Goal: Task Accomplishment & Management: Manage account settings

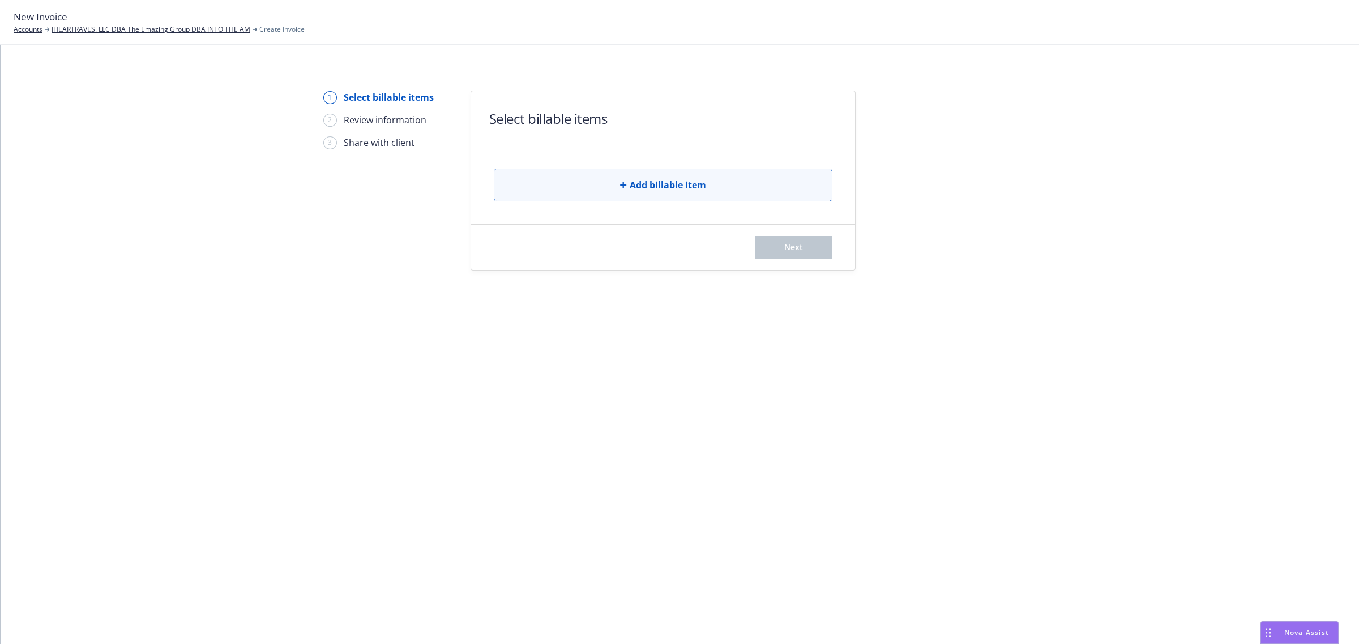
click at [618, 190] on button "Add billable item" at bounding box center [663, 185] width 339 height 33
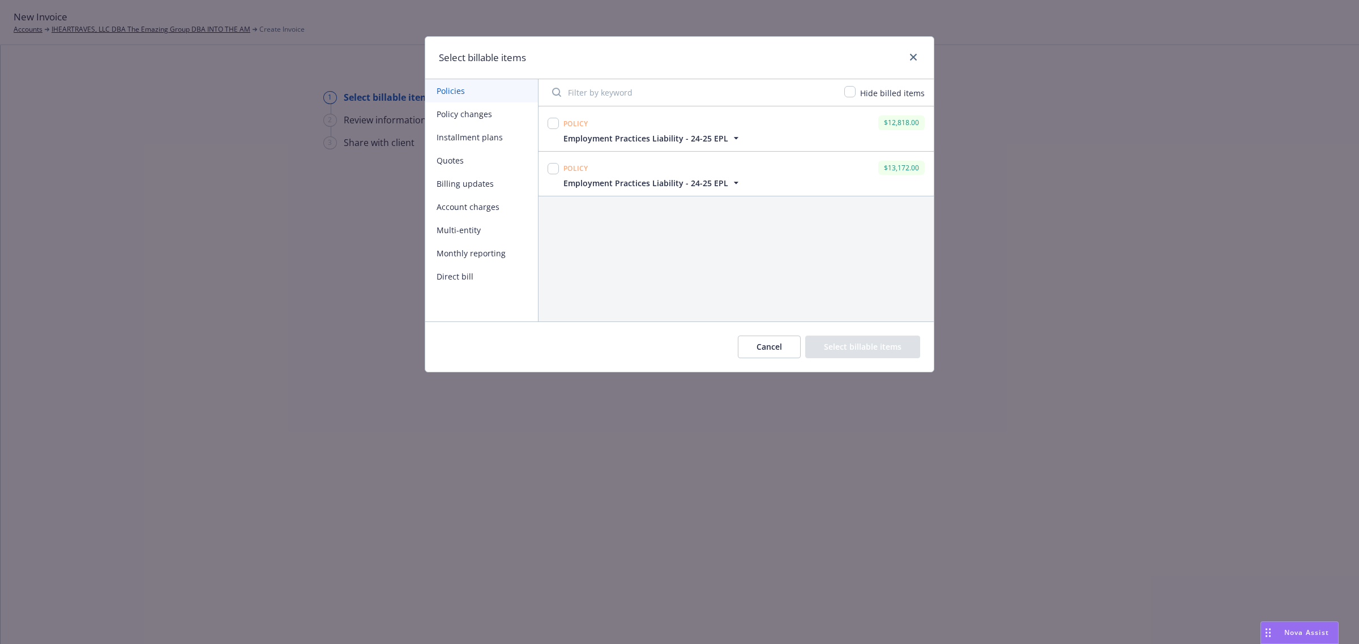
click at [771, 344] on button "Cancel" at bounding box center [769, 347] width 63 height 23
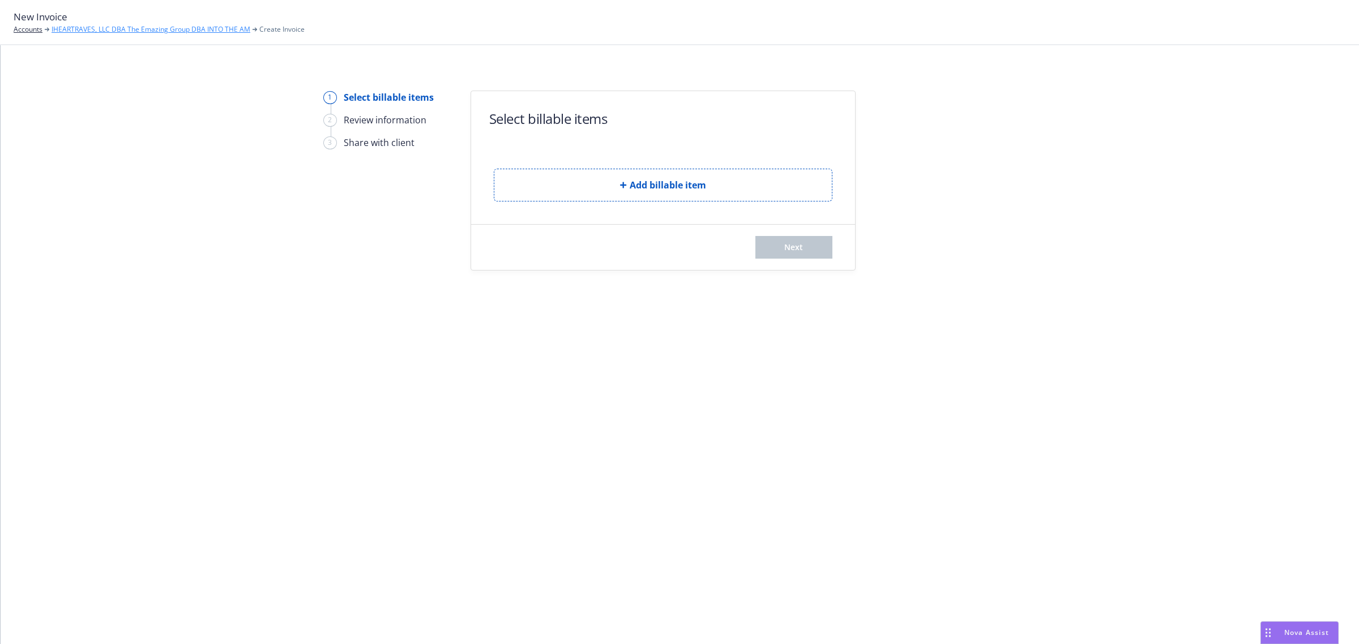
click at [143, 29] on link "IHEARTRAVES, LLC DBA The Emazing Group DBA INTO THE AM" at bounding box center [151, 29] width 199 height 10
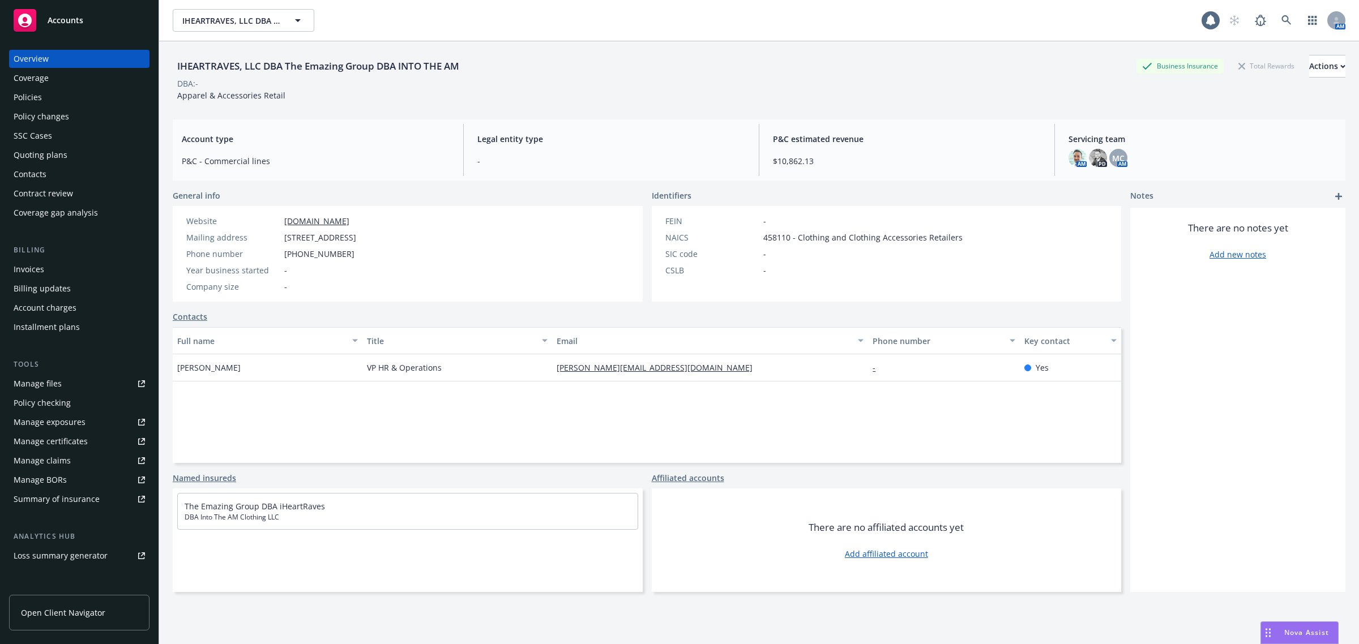
click at [47, 98] on div "Policies" at bounding box center [79, 97] width 131 height 18
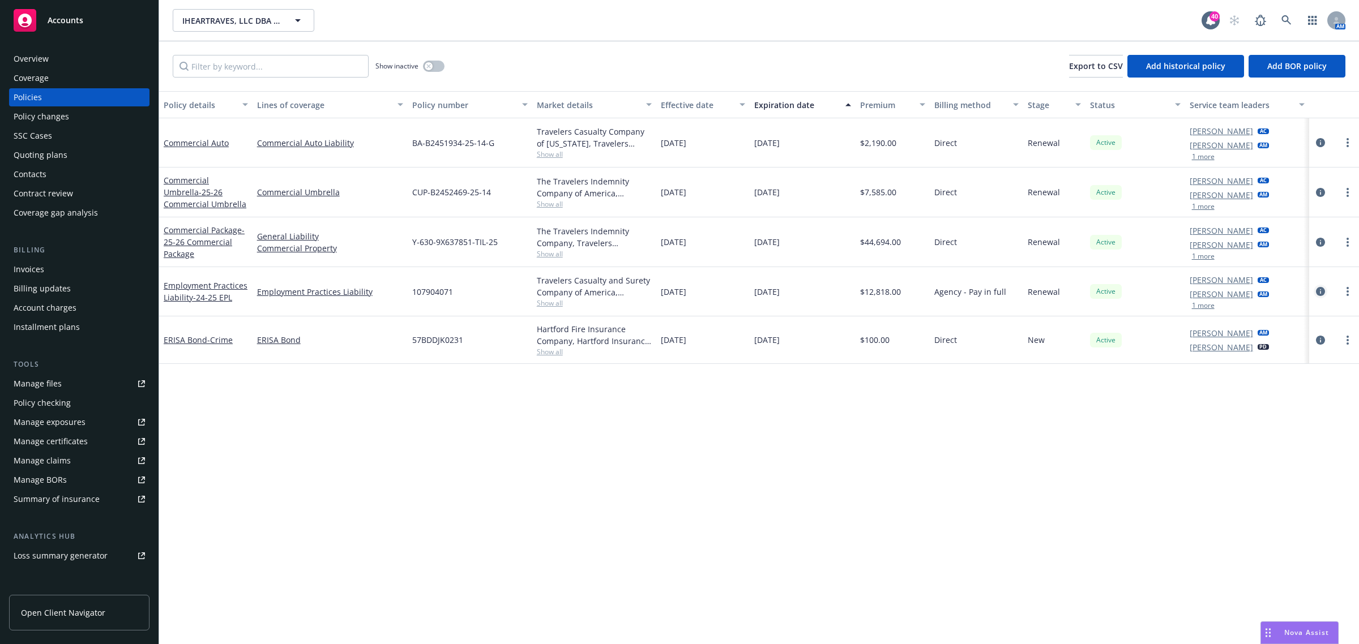
click at [1318, 287] on icon "circleInformation" at bounding box center [1320, 291] width 9 height 9
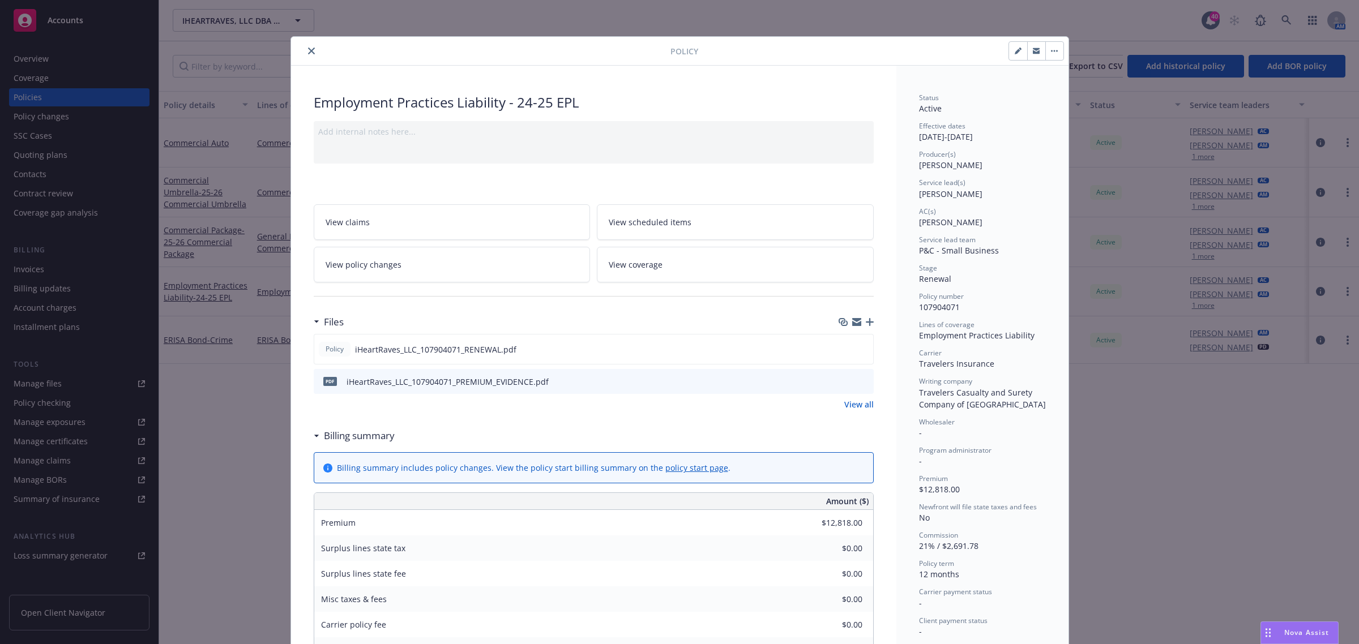
click at [1008, 51] on div at bounding box center [1035, 50] width 55 height 19
click at [1009, 51] on button "button" at bounding box center [1018, 51] width 18 height 18
select select "RENEWAL"
select select "12"
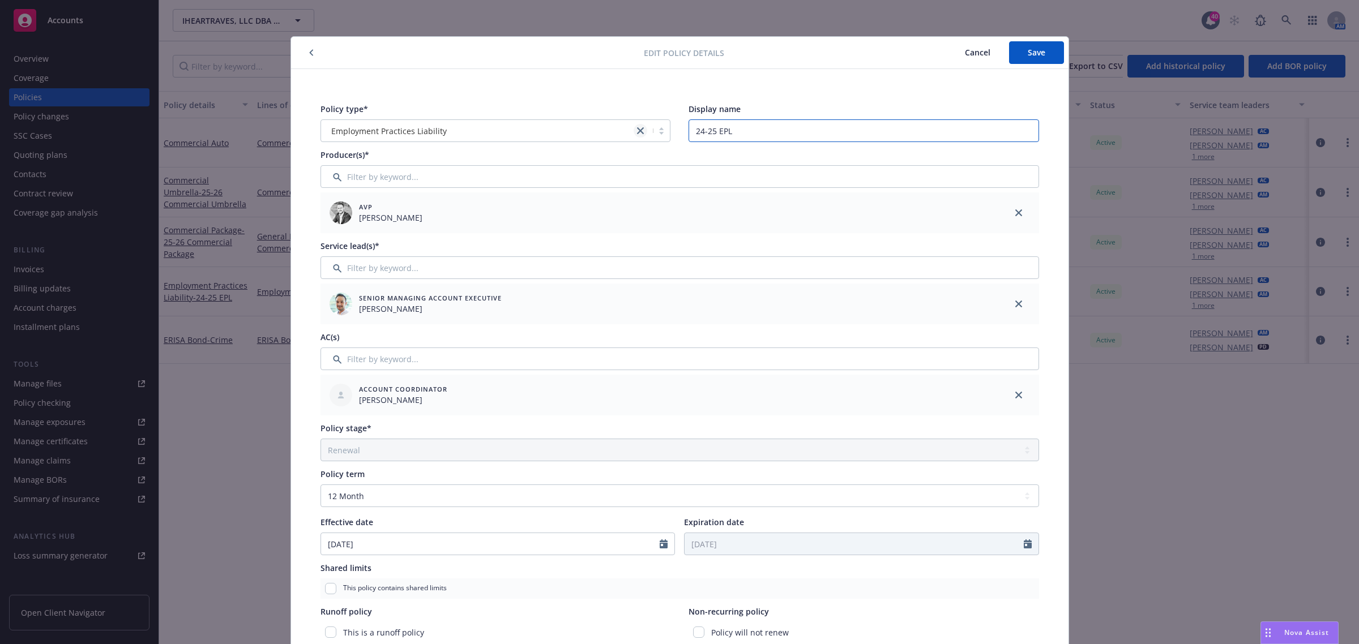
click at [636, 133] on div "Policy type* Employment Practices Liability Display name 24-25 EPL" at bounding box center [679, 122] width 719 height 39
click at [1011, 53] on button "Save" at bounding box center [1036, 52] width 55 height 23
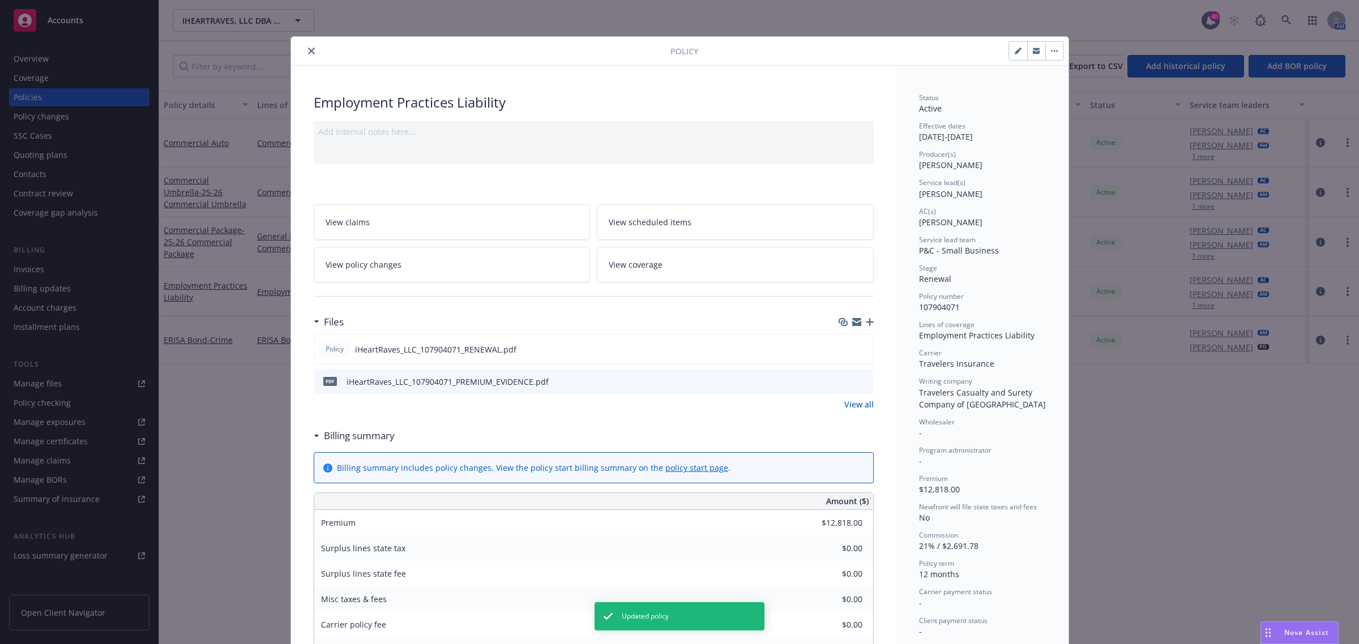
click at [305, 52] on button "close" at bounding box center [312, 51] width 14 height 14
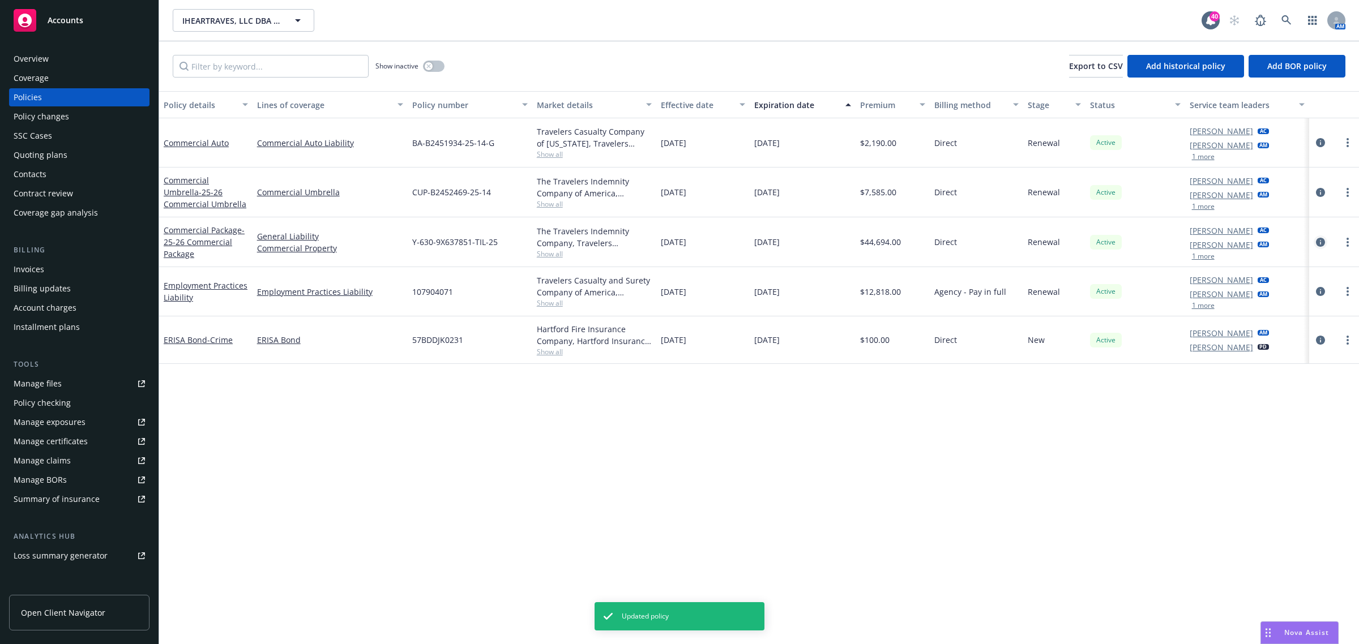
click at [1320, 243] on icon "circleInformation" at bounding box center [1320, 242] width 9 height 9
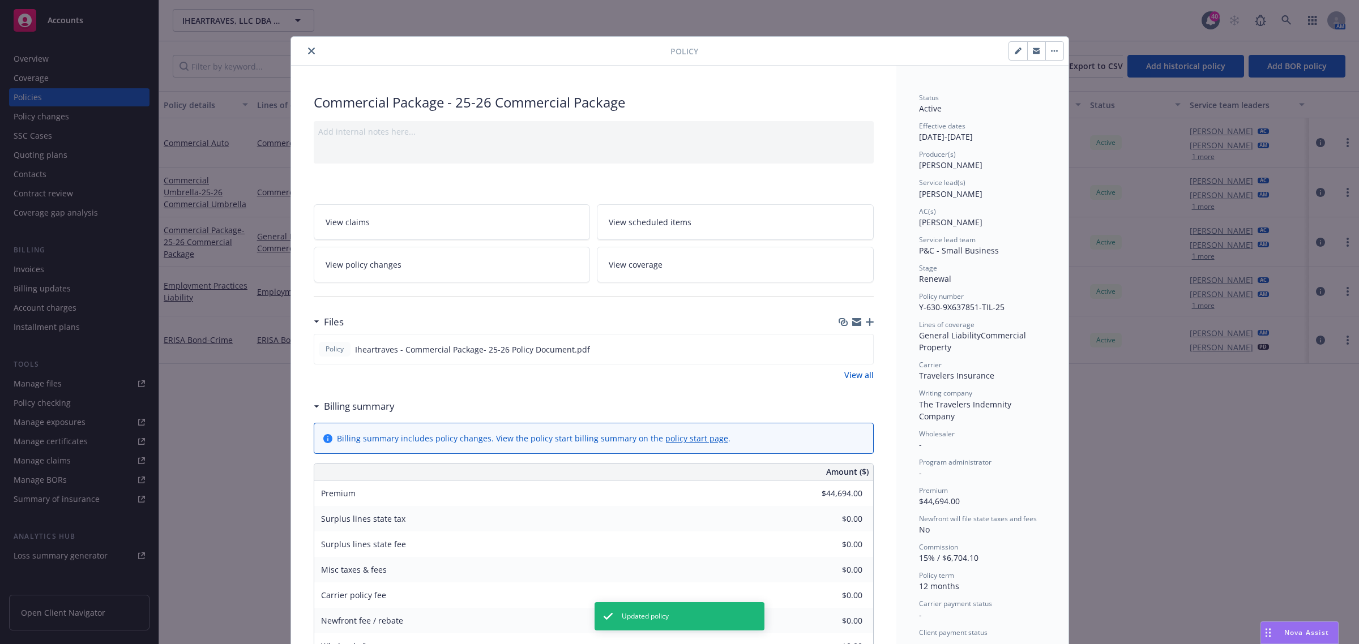
click at [1015, 52] on icon "button" at bounding box center [1018, 52] width 6 height 6
select select "RENEWAL"
select select "12"
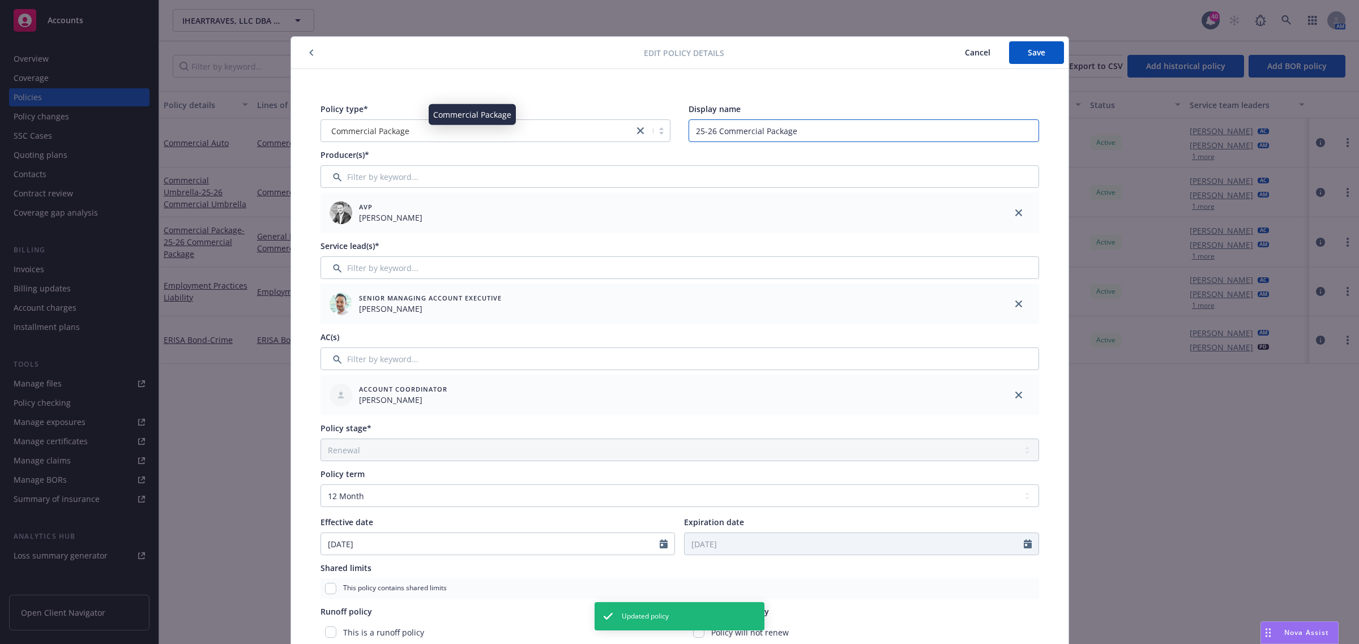
drag, startPoint x: 836, startPoint y: 136, endPoint x: 514, endPoint y: 136, distance: 322.2
click at [514, 136] on div "Policy type* Commercial Package Display name 25-26 Commercial Package" at bounding box center [679, 122] width 719 height 39
click at [1036, 57] on span "Save" at bounding box center [1037, 52] width 18 height 11
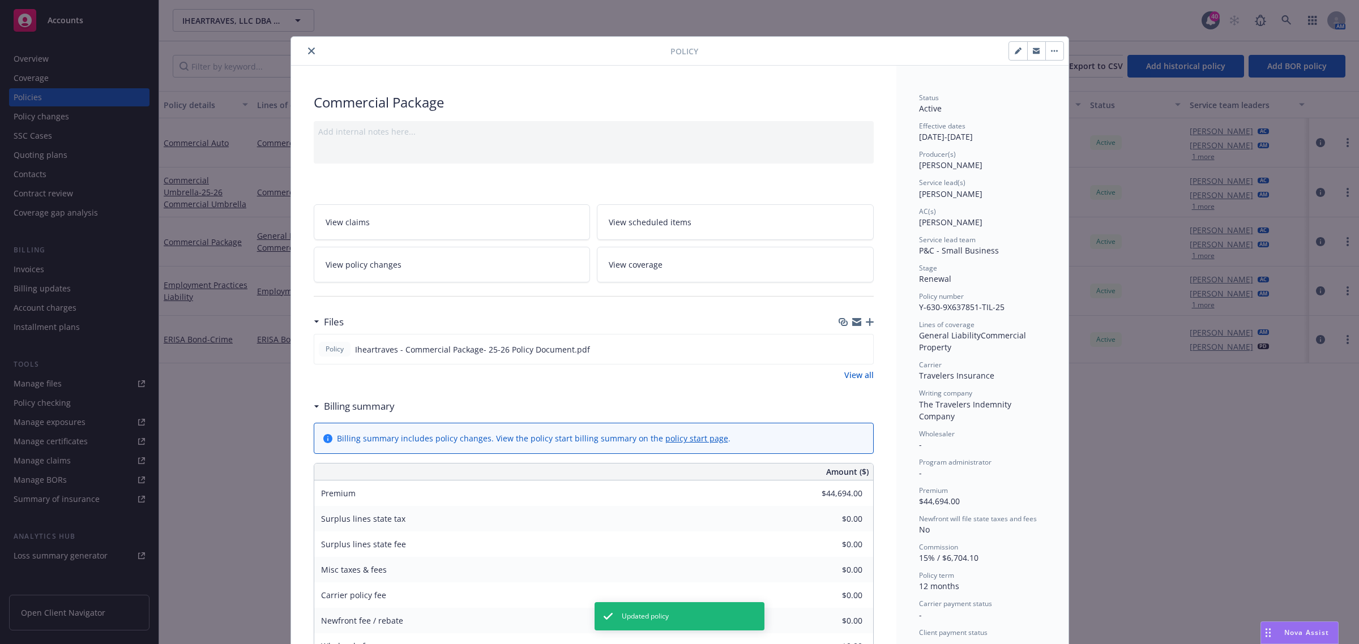
click at [308, 48] on icon "close" at bounding box center [311, 51] width 7 height 7
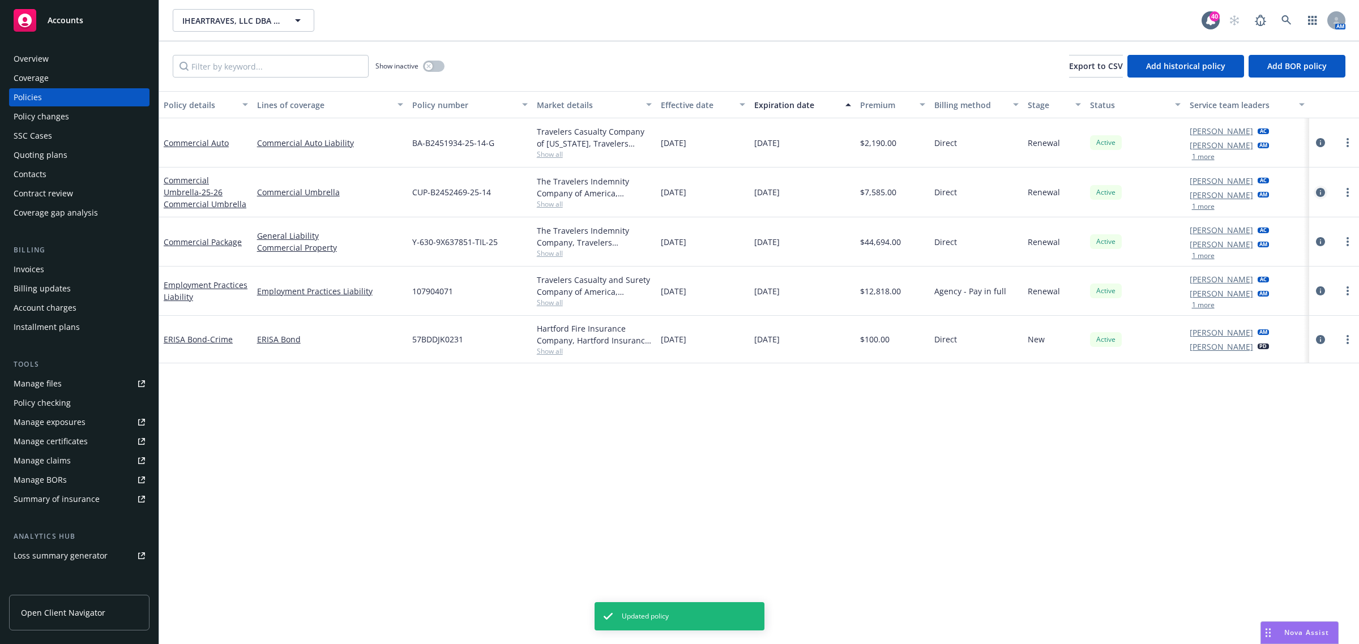
click at [1315, 190] on link "circleInformation" at bounding box center [1321, 193] width 14 height 14
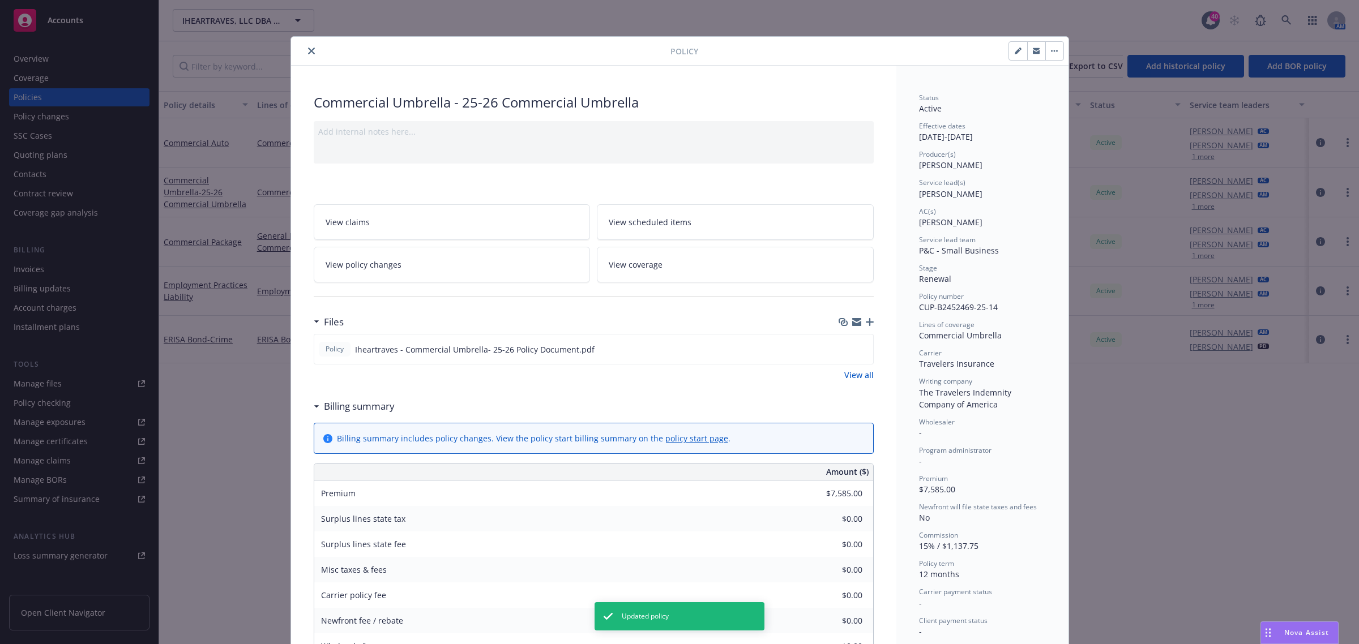
click at [1009, 49] on button "button" at bounding box center [1018, 51] width 18 height 18
select select "RENEWAL"
select select "12"
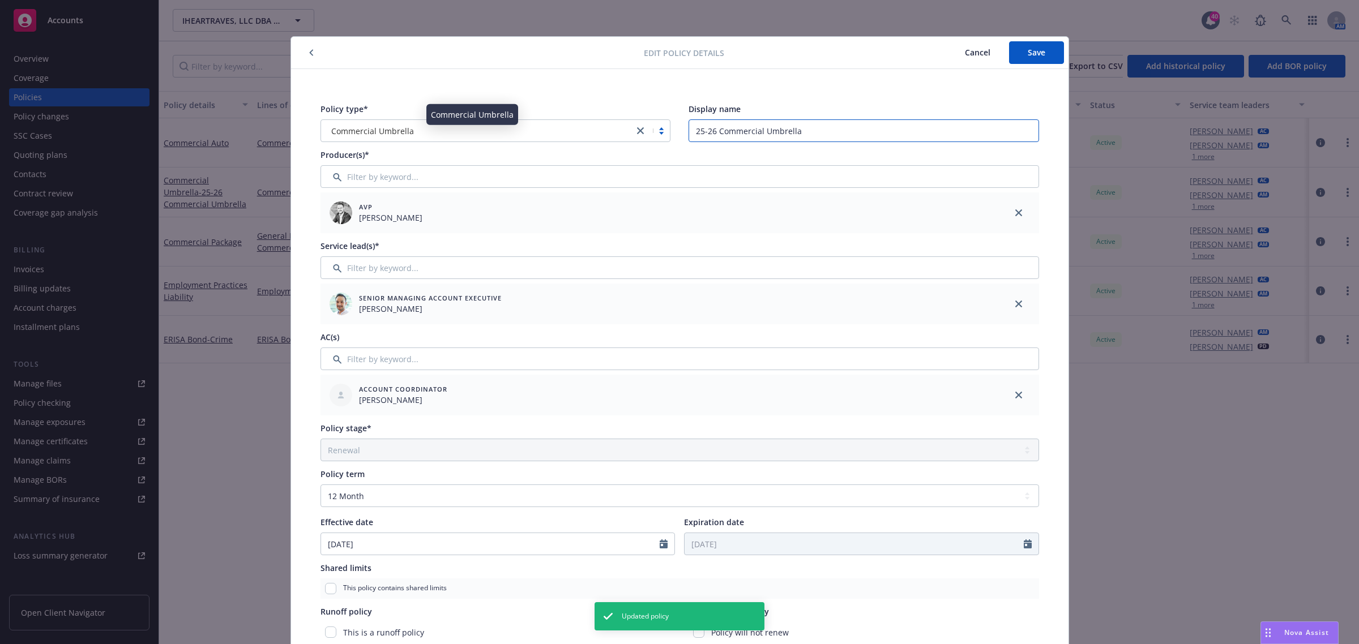
drag, startPoint x: 850, startPoint y: 137, endPoint x: 621, endPoint y: 133, distance: 229.4
click at [621, 134] on div "Policy type* Commercial Umbrella Display name 25-26 Commercial Umbrella" at bounding box center [679, 122] width 719 height 39
click at [1037, 57] on span "Save" at bounding box center [1037, 52] width 18 height 11
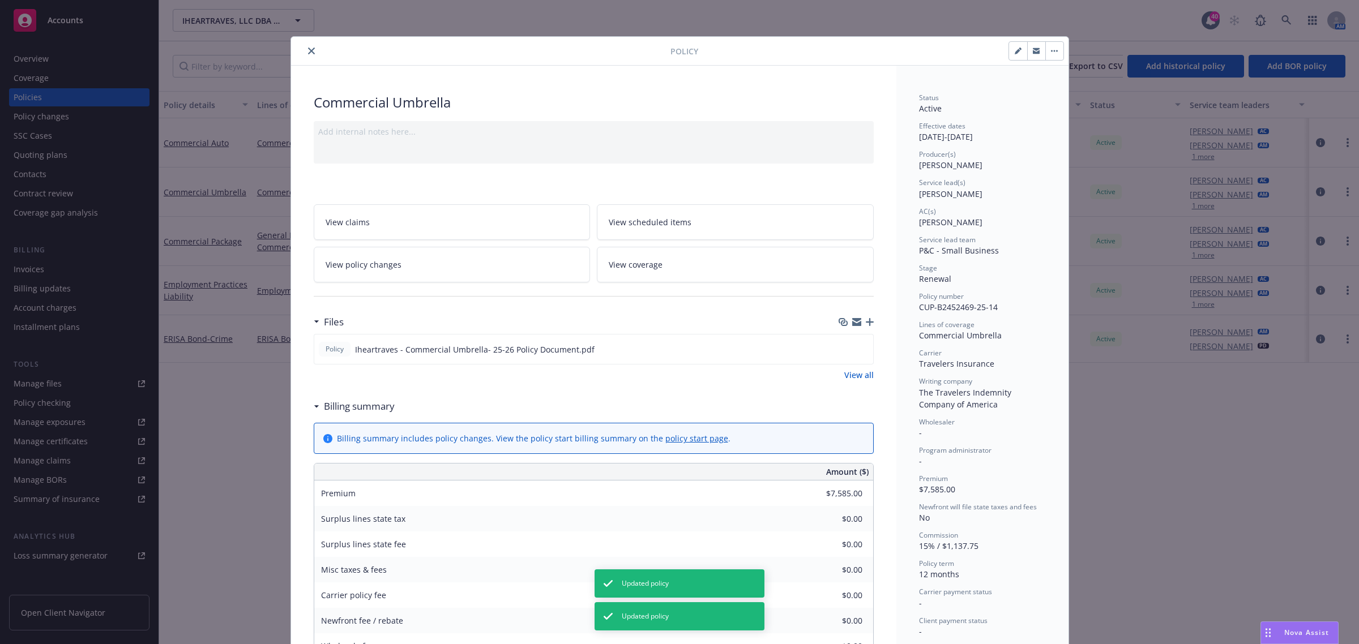
click at [305, 46] on button "close" at bounding box center [312, 51] width 14 height 14
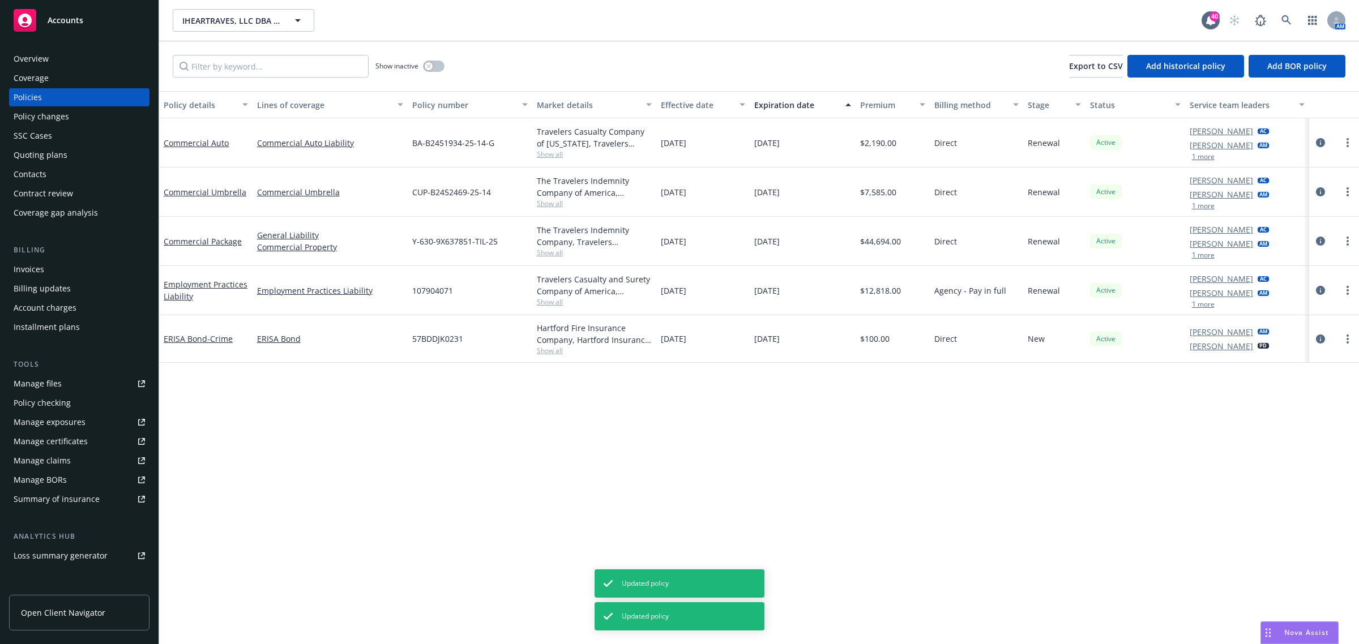
click at [29, 277] on div "Invoices" at bounding box center [29, 269] width 31 height 18
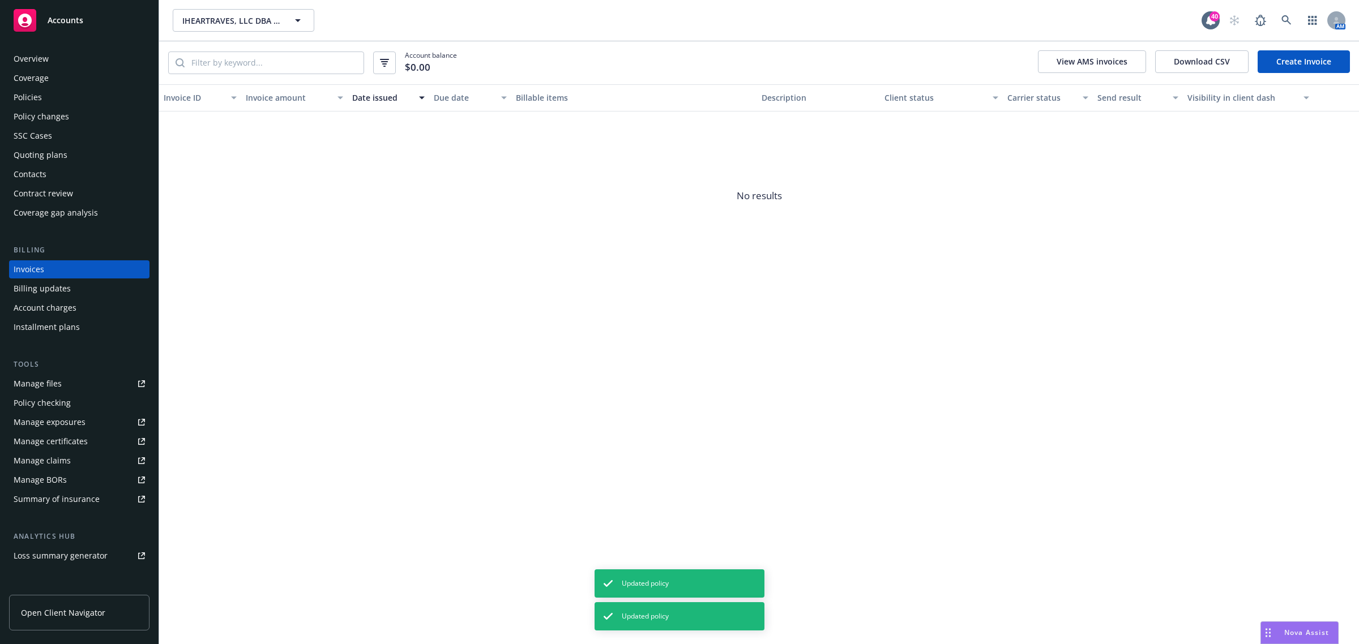
click at [1292, 66] on link "Create Invoice" at bounding box center [1304, 61] width 92 height 23
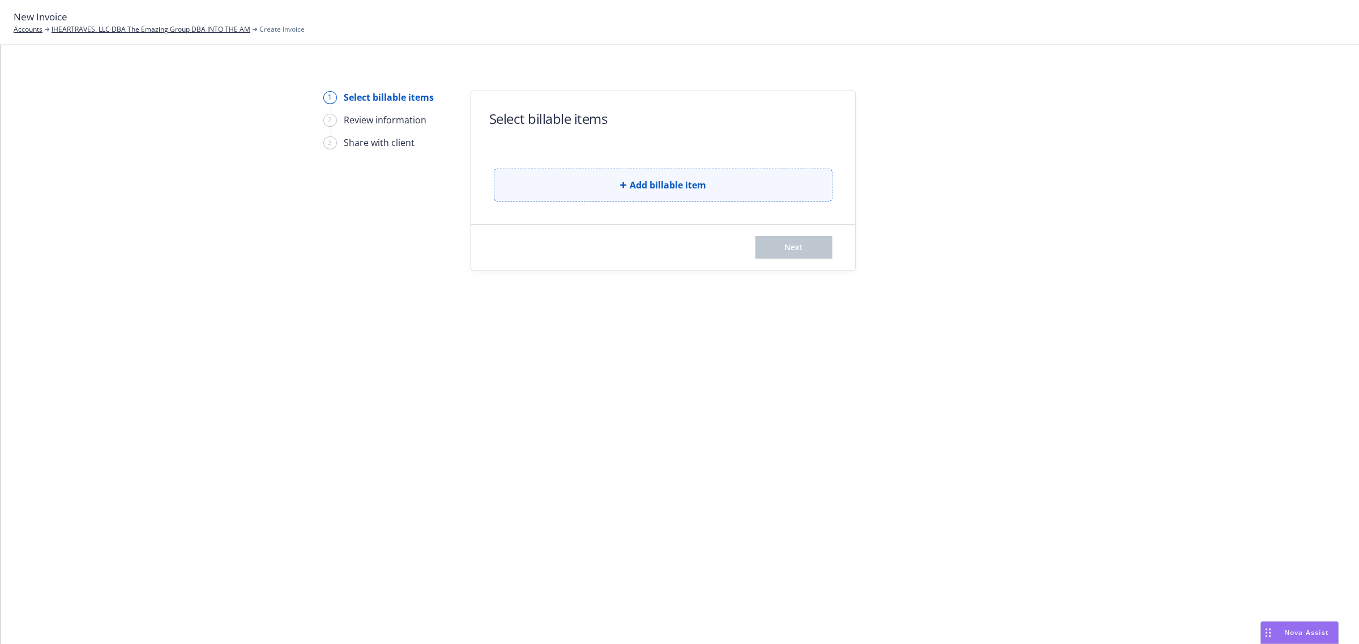
click at [585, 185] on button "Add billable item" at bounding box center [663, 185] width 339 height 33
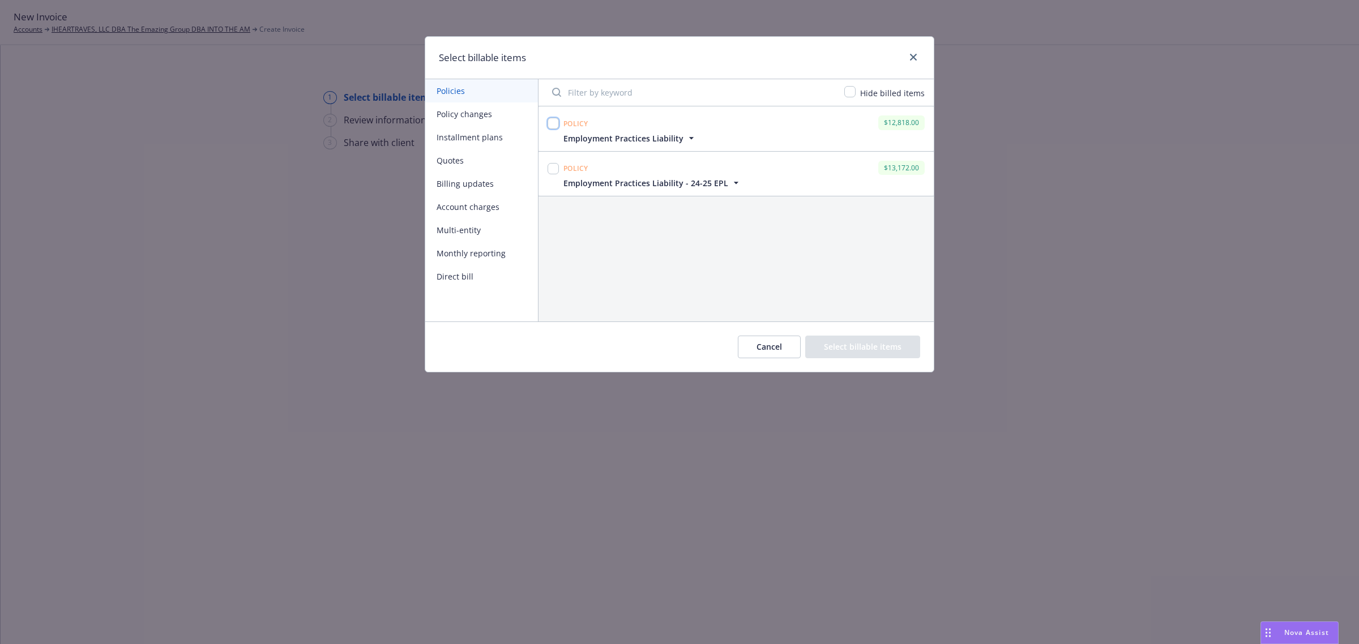
click at [550, 127] on input "checkbox" at bounding box center [553, 123] width 11 height 11
checkbox input "true"
click at [862, 340] on button "Select billable items" at bounding box center [862, 347] width 115 height 23
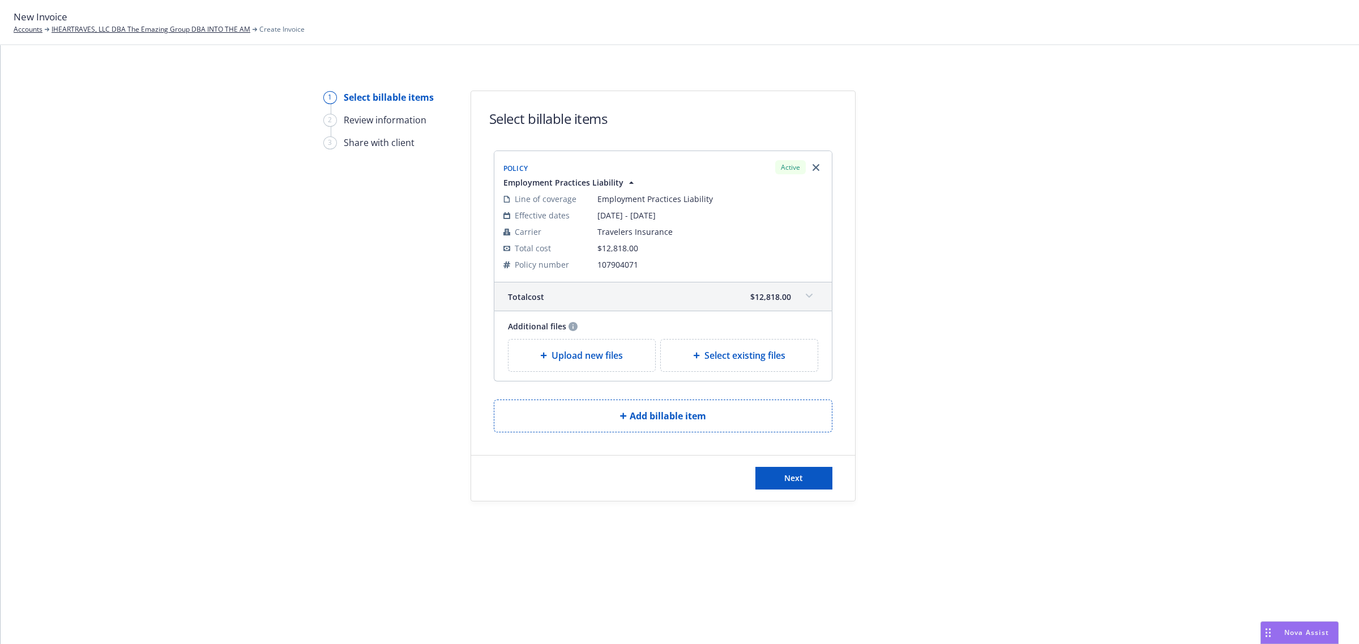
click at [789, 462] on div "Next" at bounding box center [663, 478] width 384 height 45
click at [792, 477] on span "Next" at bounding box center [793, 478] width 19 height 11
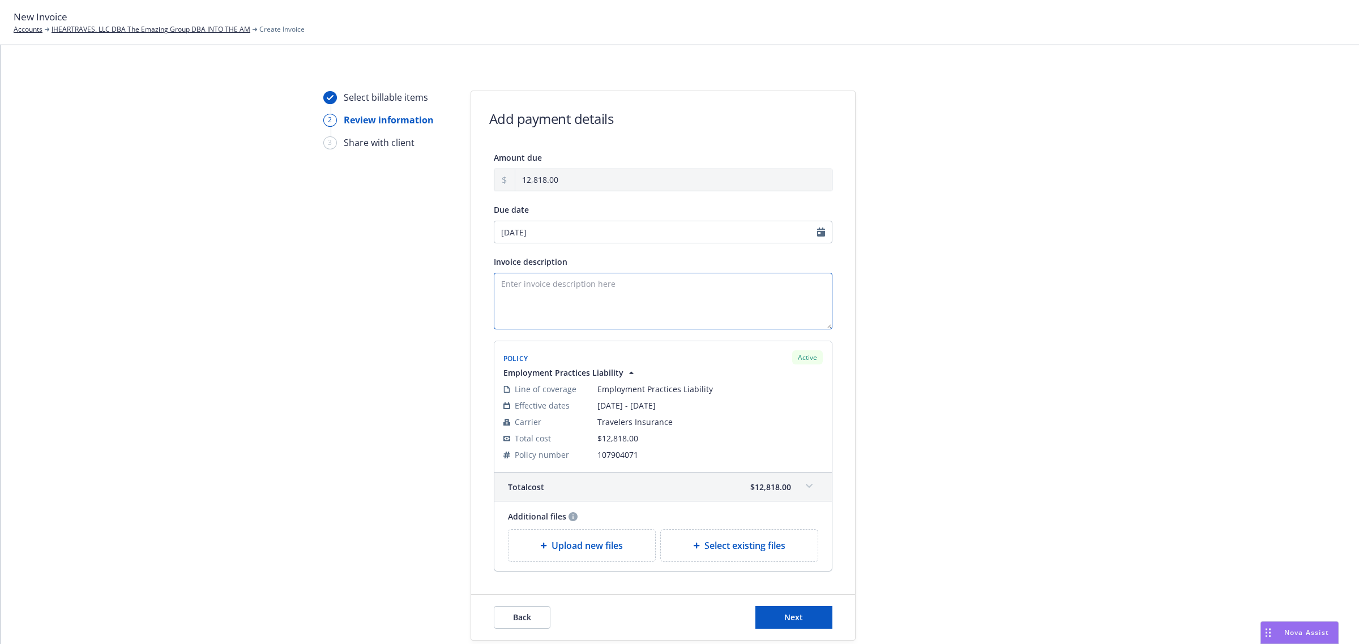
click at [570, 313] on textarea "Invoice description" at bounding box center [663, 301] width 339 height 57
type textarea "P"
paste textarea "Employment Practices Liability"
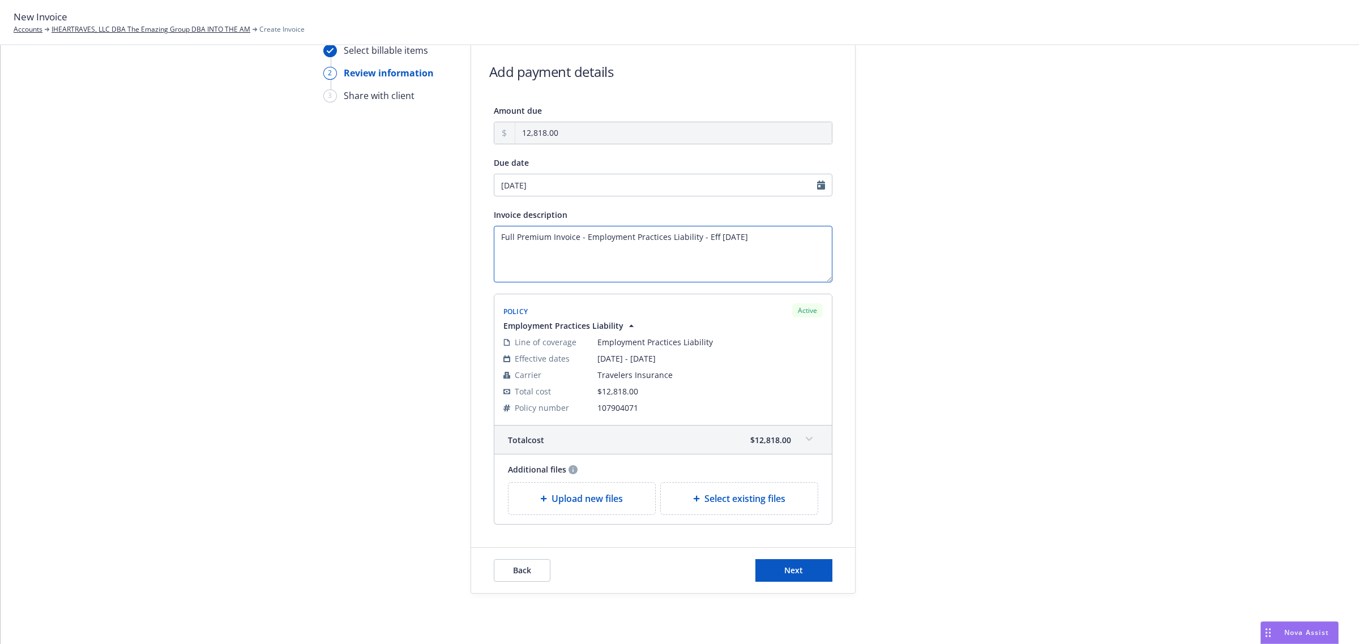
scroll to position [70, 0]
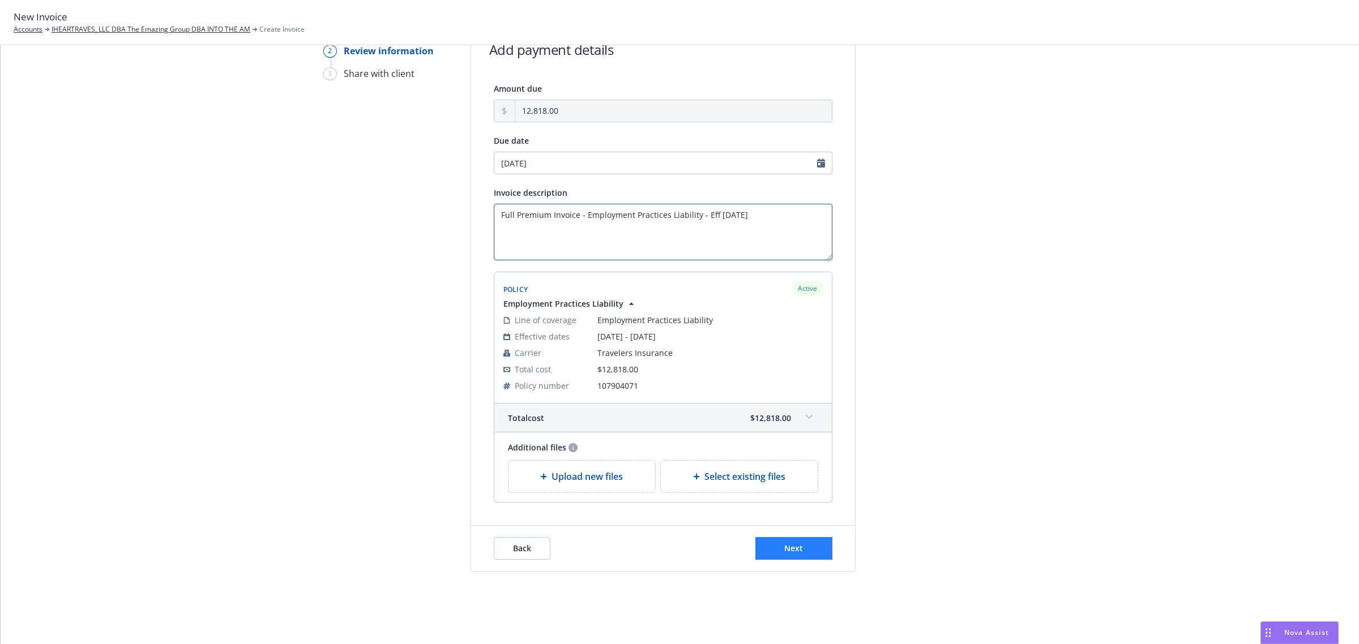
type textarea "Full Premium Invoice - Employment Practices Liability - Eff 8.20.25"
click at [784, 551] on span "Next" at bounding box center [793, 548] width 19 height 11
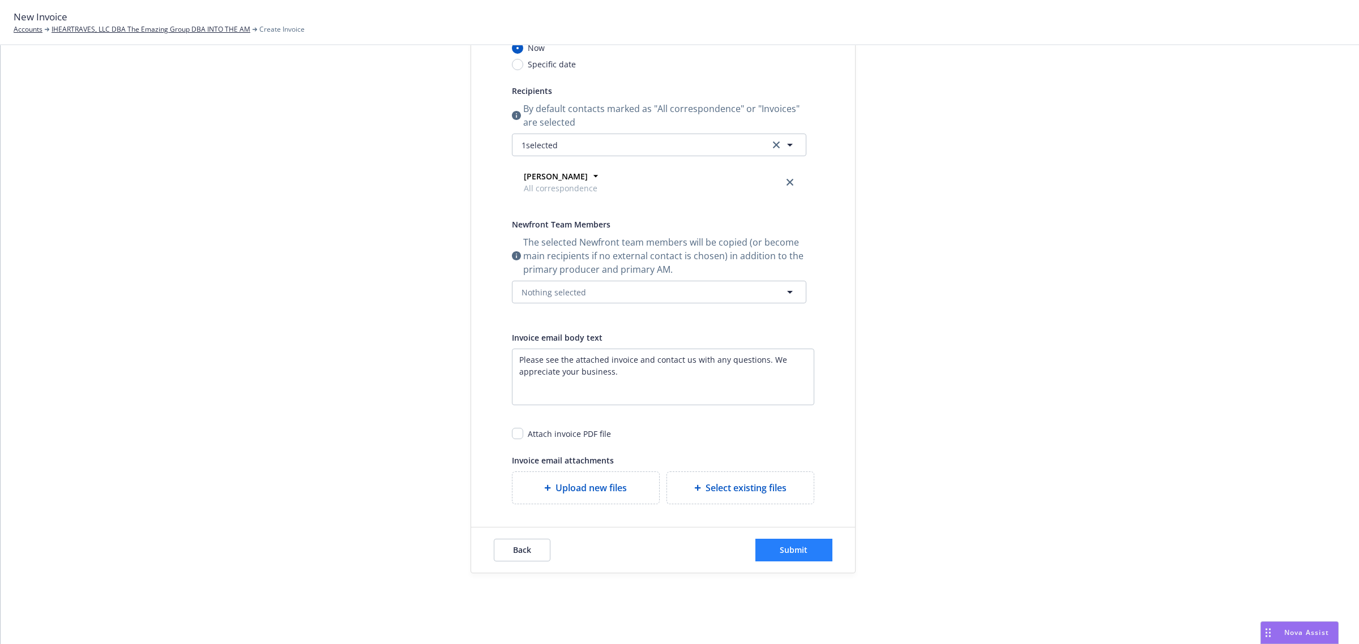
scroll to position [156, 0]
click at [780, 540] on button "Submit" at bounding box center [793, 548] width 77 height 23
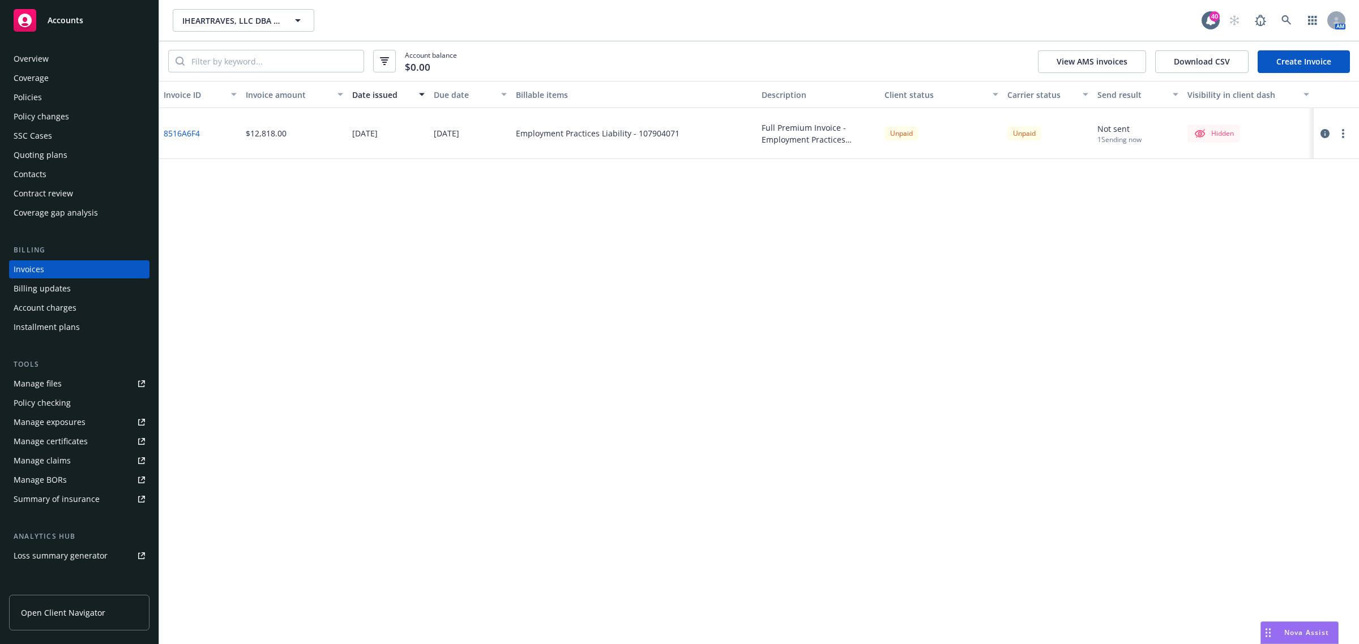
click at [1340, 133] on button "button" at bounding box center [1343, 134] width 14 height 14
click at [1281, 223] on link "Make it visible in client dash" at bounding box center [1277, 224] width 144 height 23
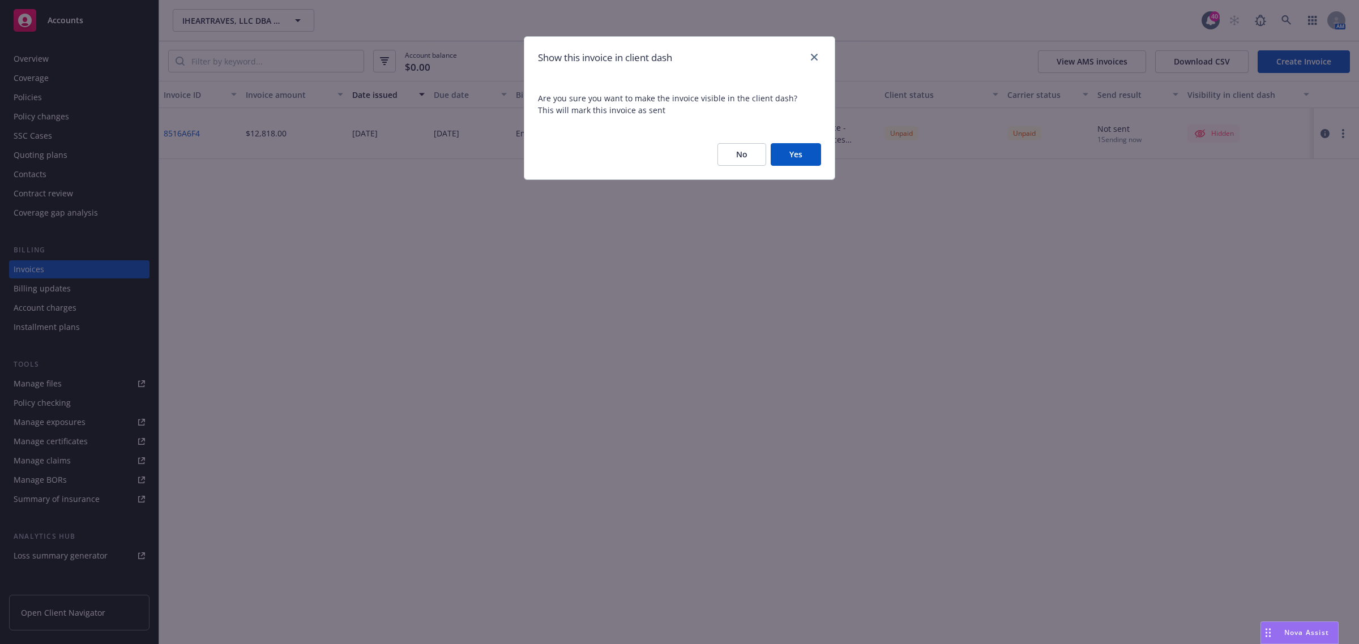
click at [815, 151] on button "Yes" at bounding box center [796, 154] width 50 height 23
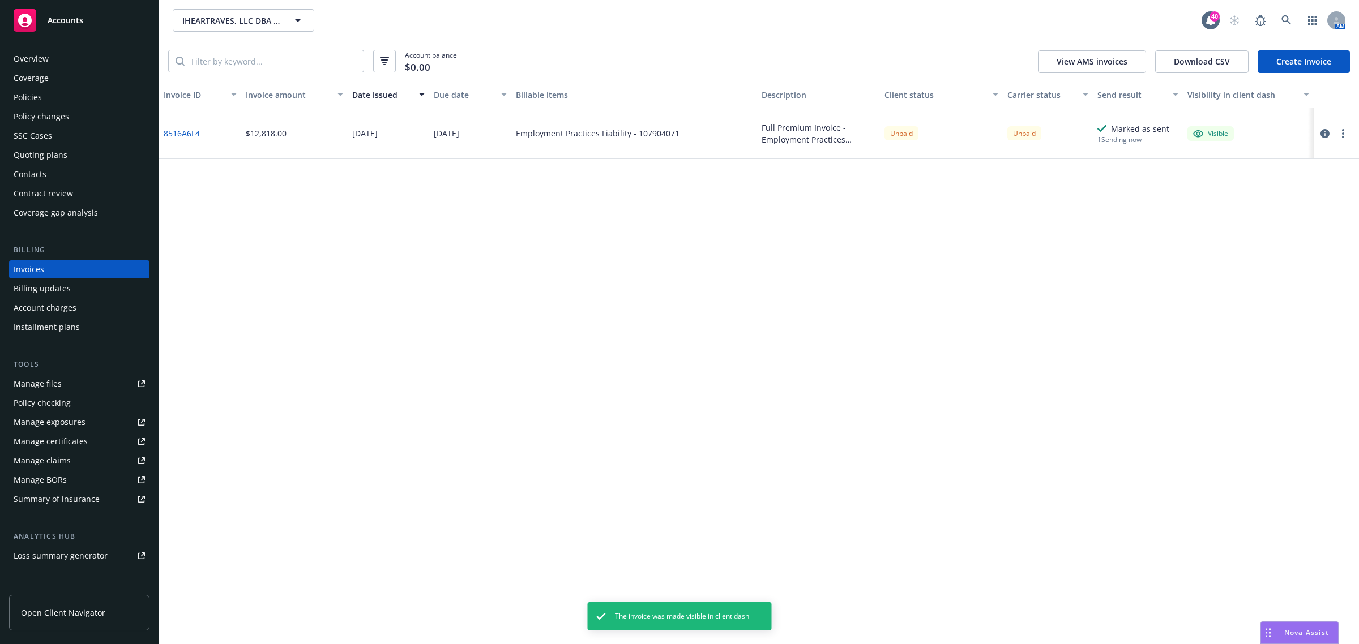
click at [1328, 135] on icon "button" at bounding box center [1324, 133] width 9 height 9
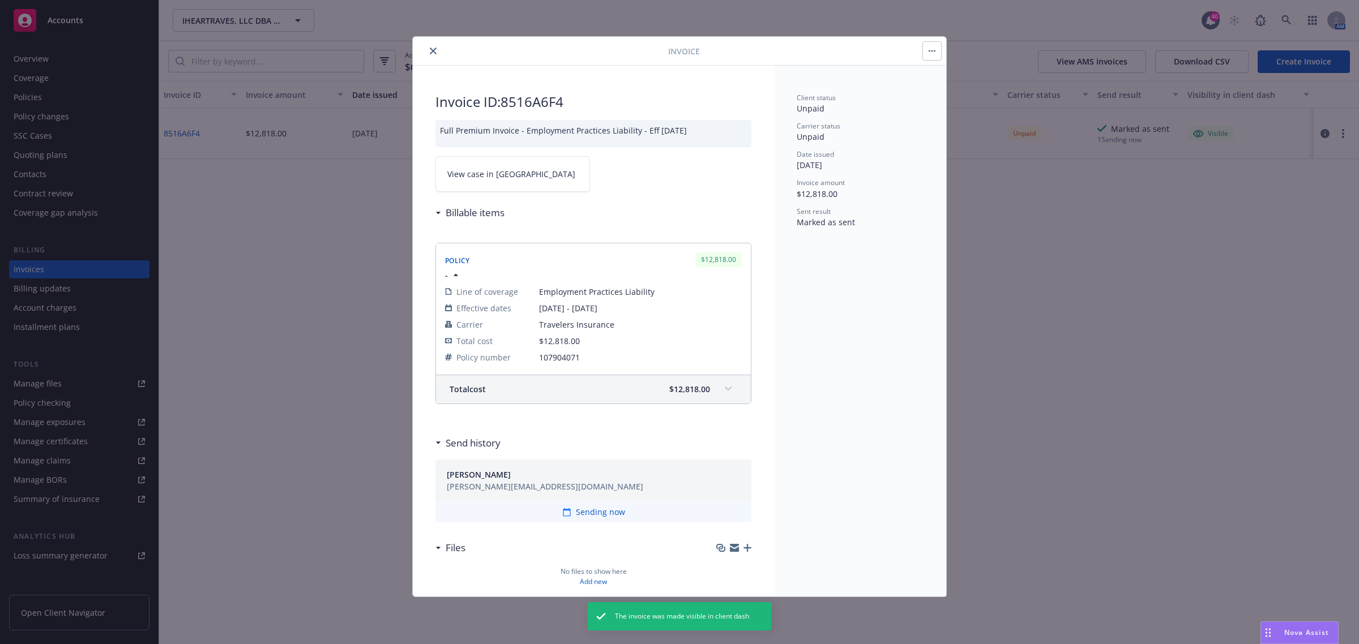
click at [516, 182] on link "View case in SSC" at bounding box center [512, 174] width 155 height 36
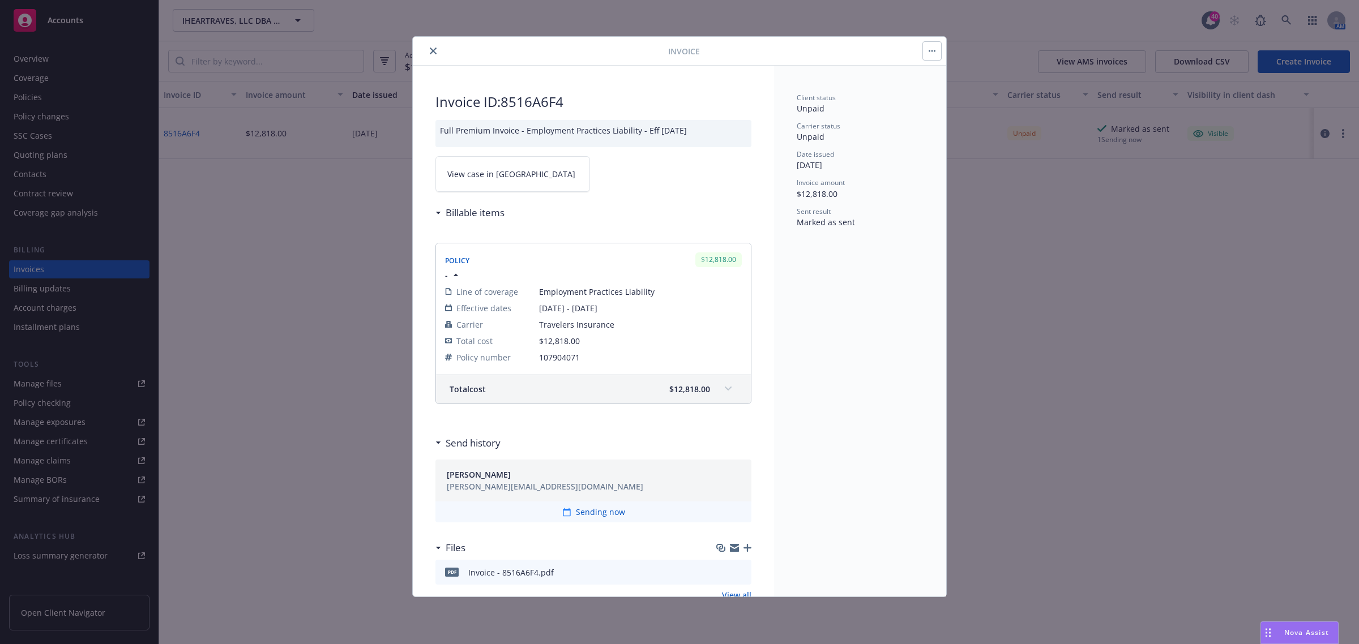
drag, startPoint x: 434, startPoint y: 51, endPoint x: 227, endPoint y: 48, distance: 206.7
click at [434, 49] on icon "close" at bounding box center [433, 51] width 7 height 7
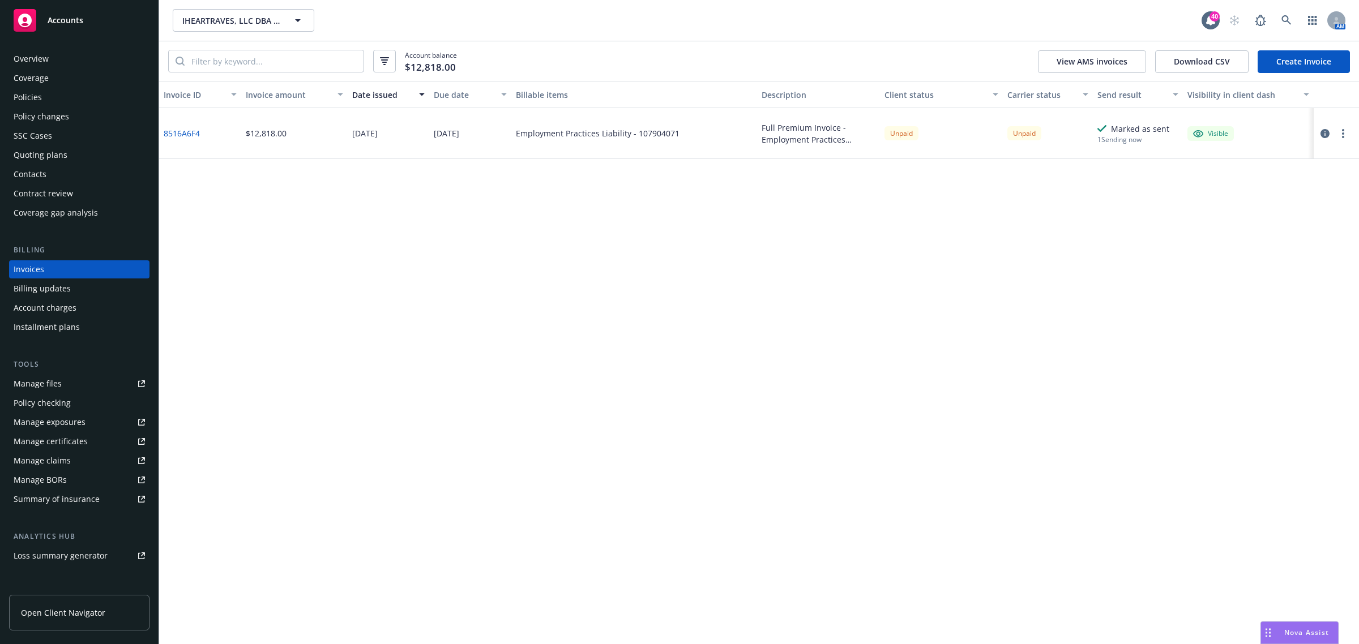
click at [75, 63] on div "Overview" at bounding box center [79, 59] width 131 height 18
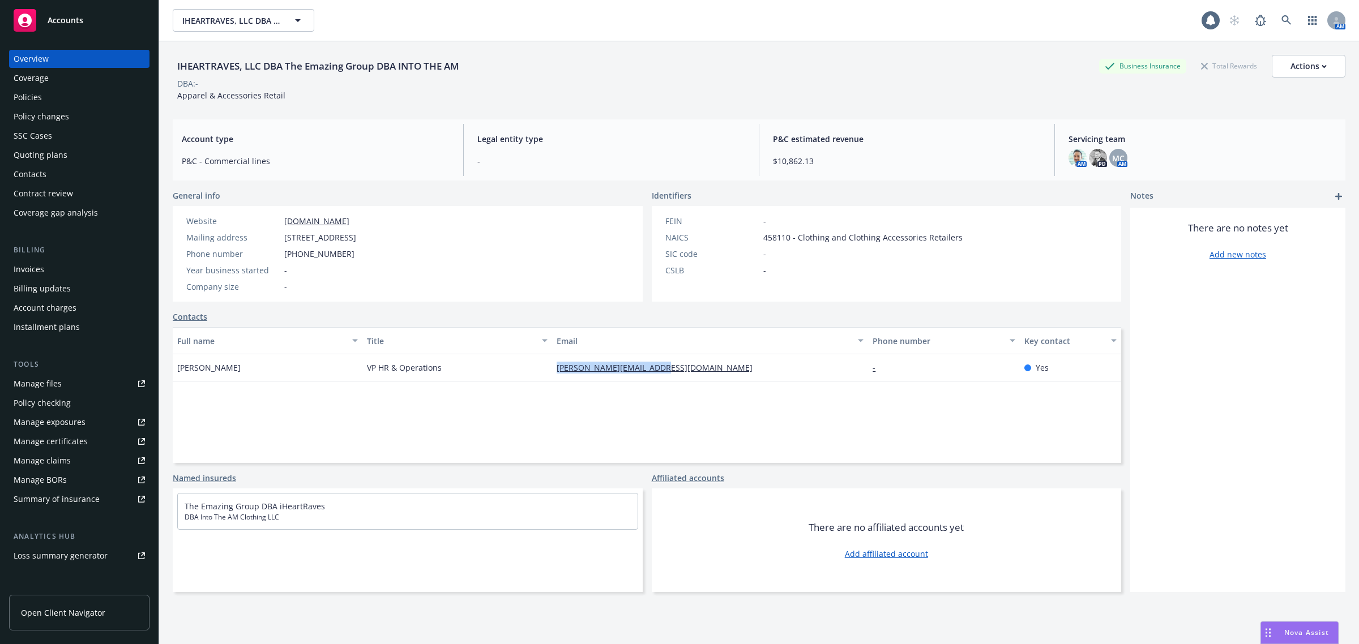
drag, startPoint x: 697, startPoint y: 373, endPoint x: 544, endPoint y: 367, distance: 153.5
click at [544, 367] on div "Anthony Lim VP HR & Operations anthony@emazinggroup.com - Yes" at bounding box center [647, 367] width 948 height 27
copy div "[PERSON_NAME][EMAIL_ADDRESS][DOMAIN_NAME]"
click at [233, 380] on div "[PERSON_NAME]" at bounding box center [268, 367] width 190 height 27
click at [44, 98] on div "Policies" at bounding box center [79, 97] width 131 height 18
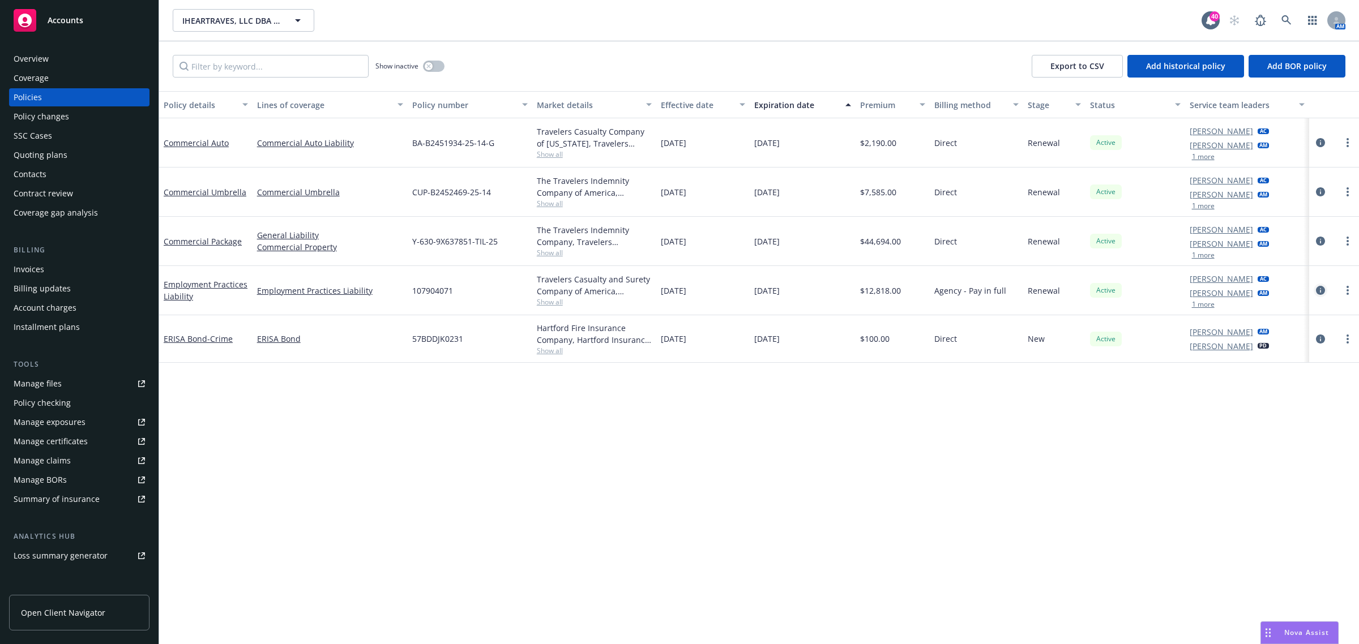
click at [1314, 292] on link "circleInformation" at bounding box center [1321, 291] width 14 height 14
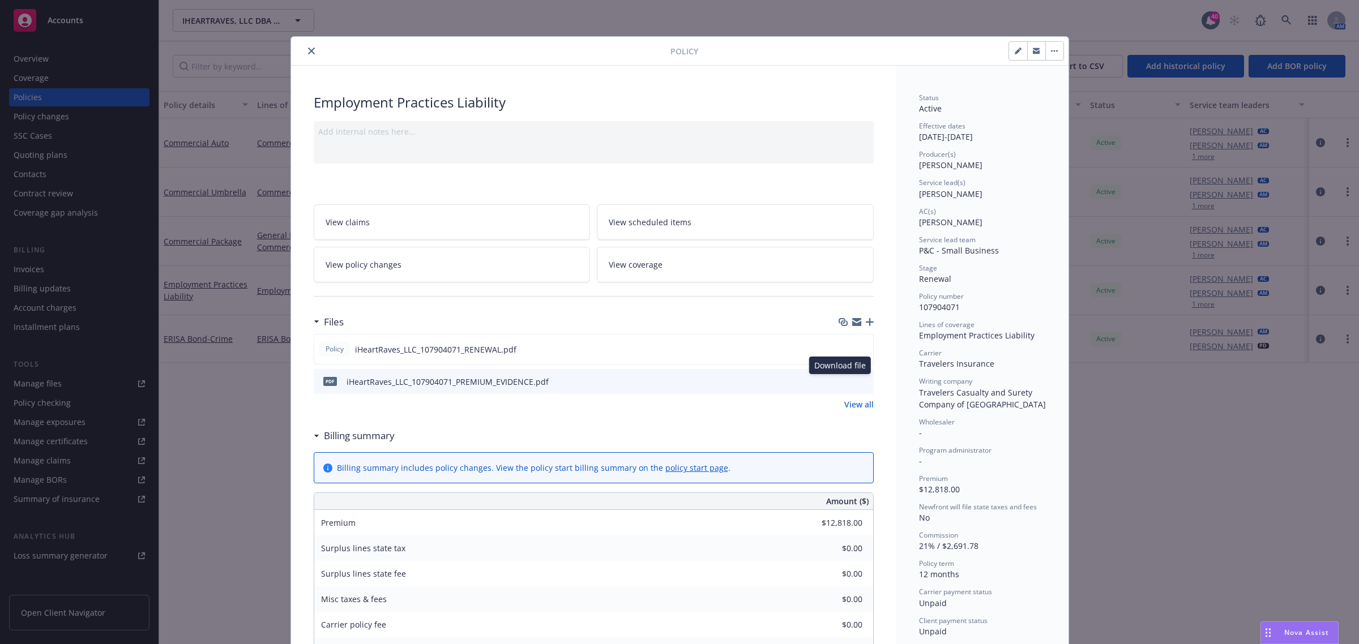
click at [840, 380] on icon "download file" at bounding box center [844, 381] width 9 height 9
click at [840, 344] on icon "download file" at bounding box center [843, 348] width 9 height 9
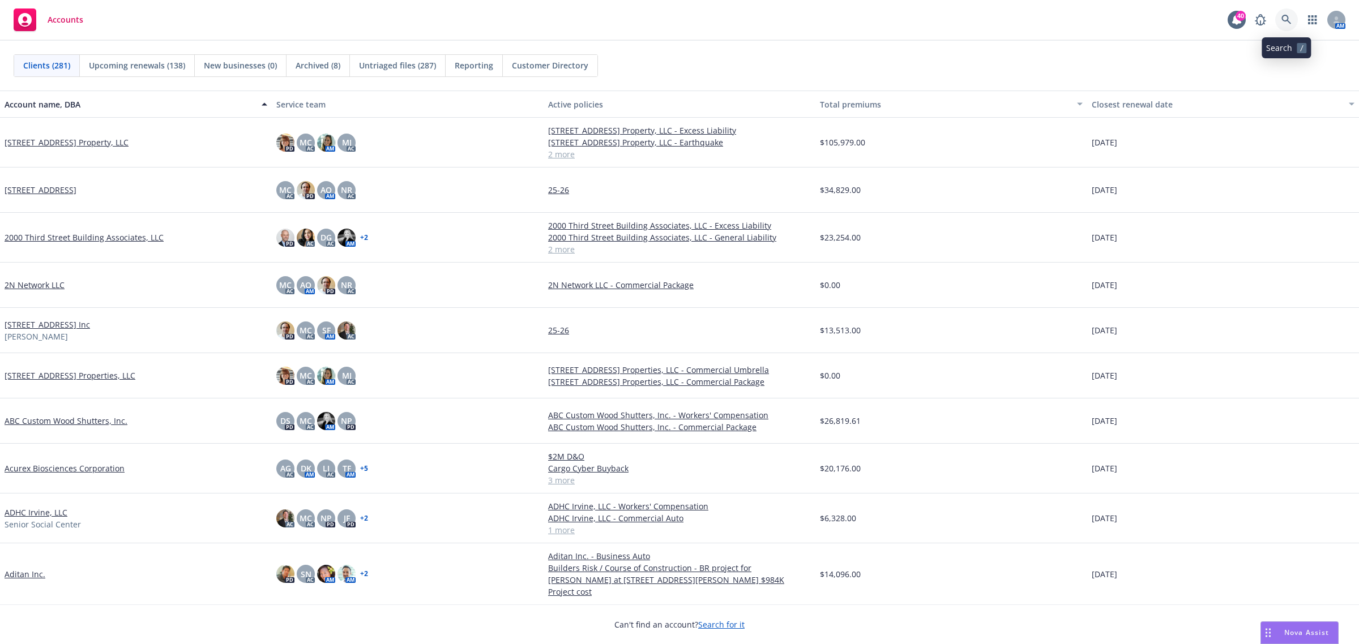
click at [1281, 20] on icon at bounding box center [1286, 20] width 10 height 10
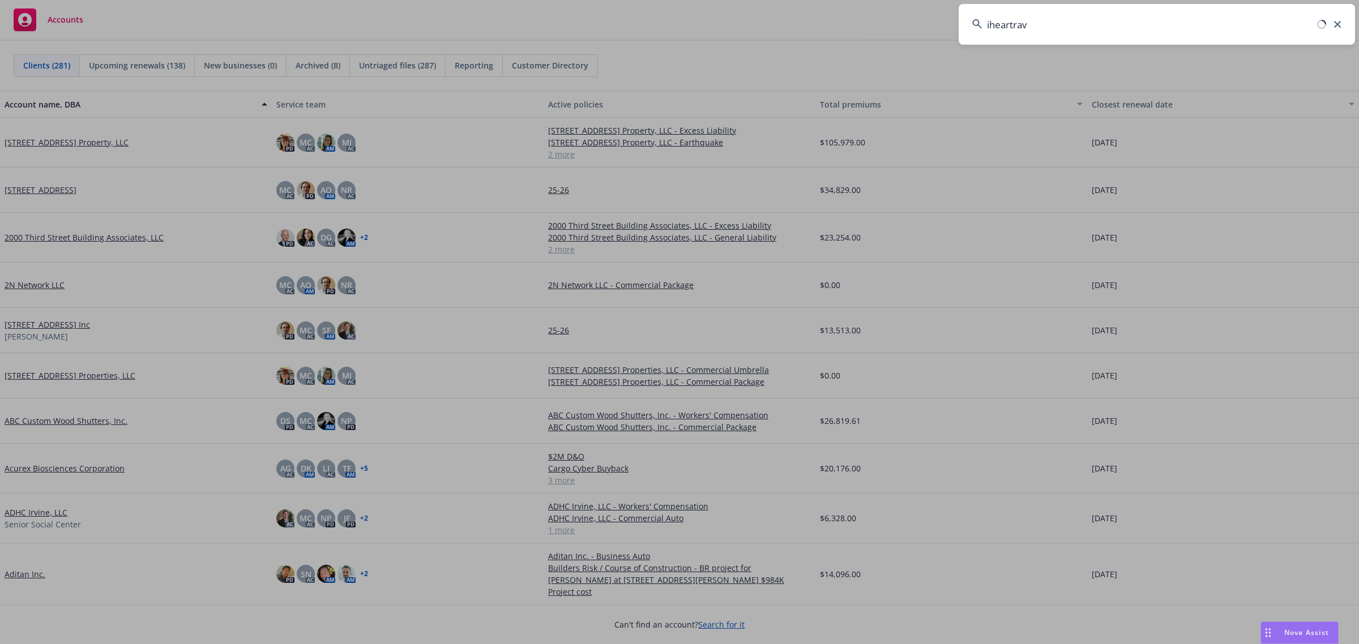
type input "iheartrave"
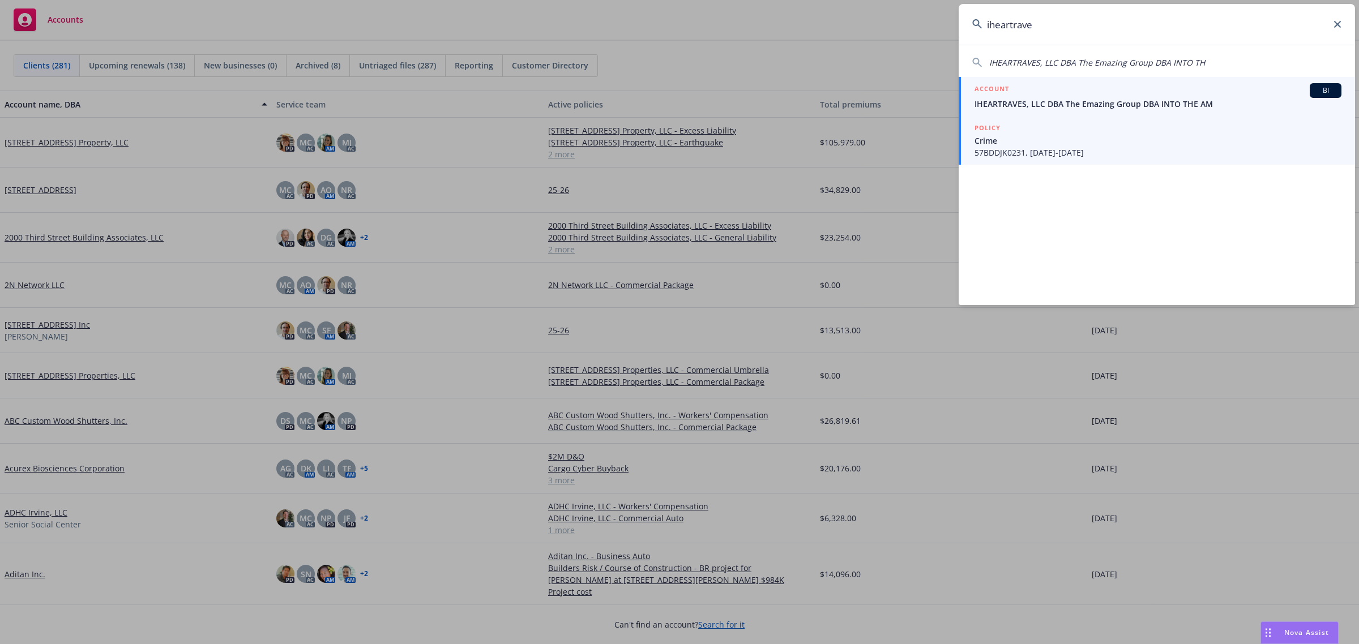
click at [1045, 105] on span "IHEARTRAVES, LLC DBA The Emazing Group DBA INTO THE AM" at bounding box center [1157, 104] width 367 height 12
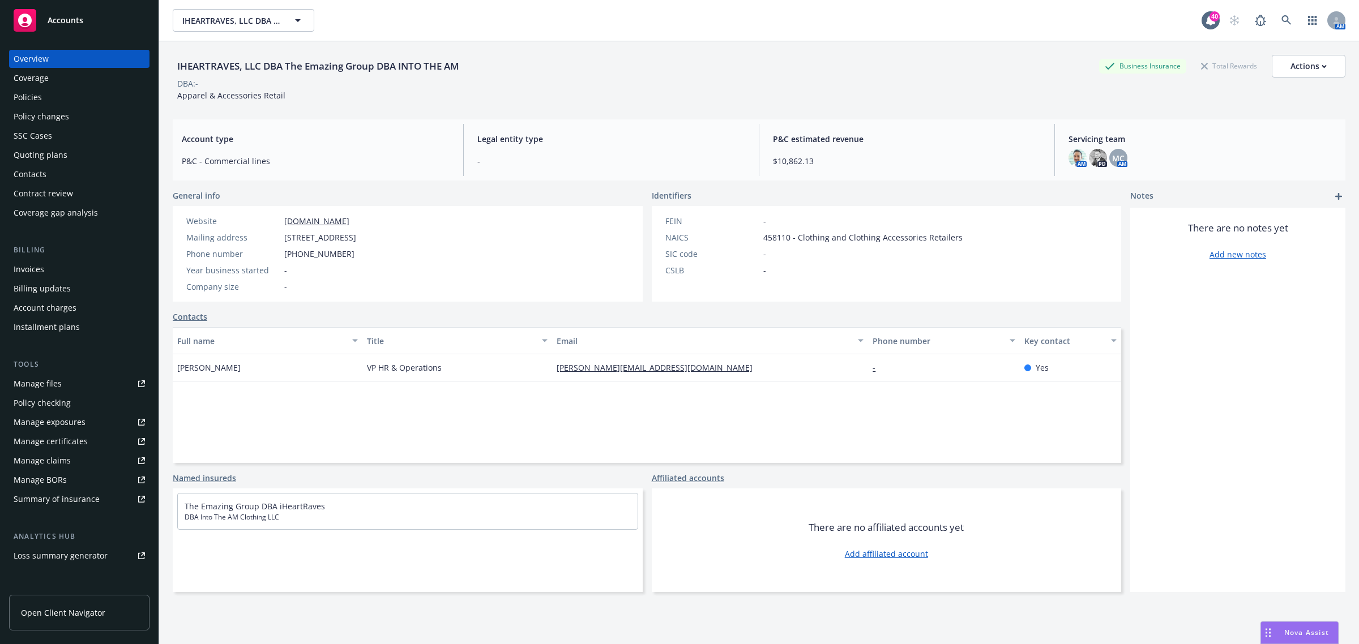
click at [24, 98] on div "Policies" at bounding box center [28, 97] width 28 height 18
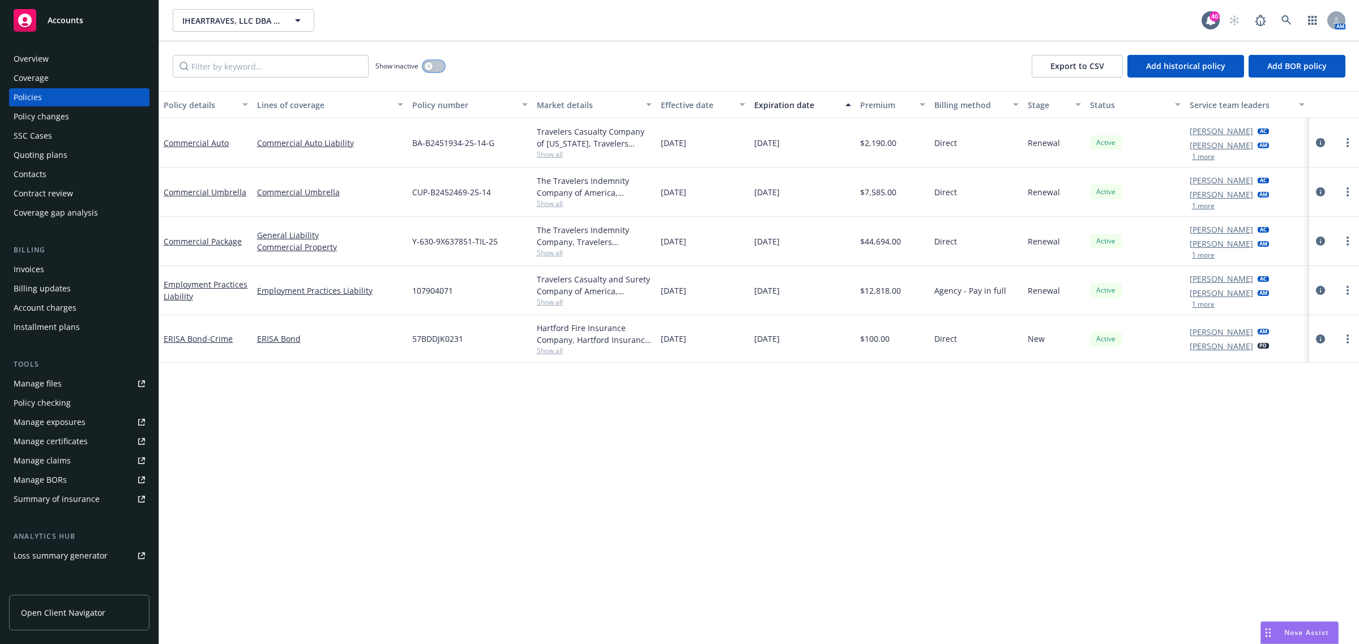
click at [434, 68] on button "button" at bounding box center [434, 66] width 22 height 11
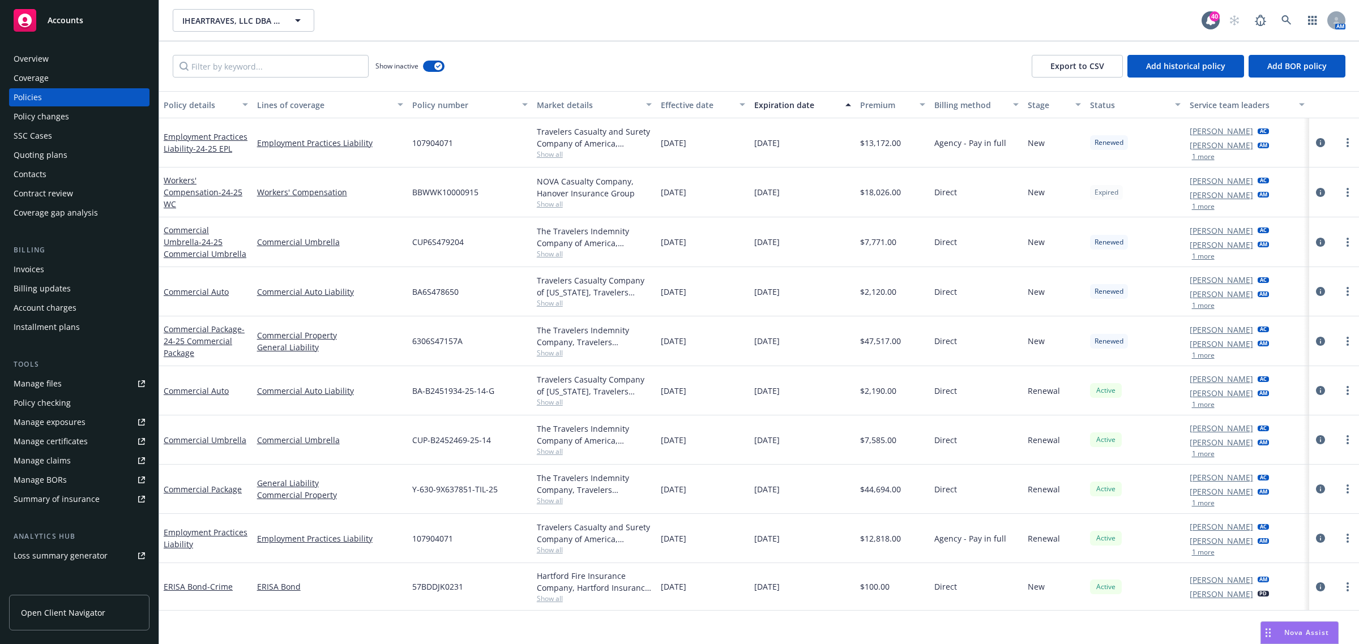
click at [661, 99] on div "Effective date" at bounding box center [697, 105] width 72 height 12
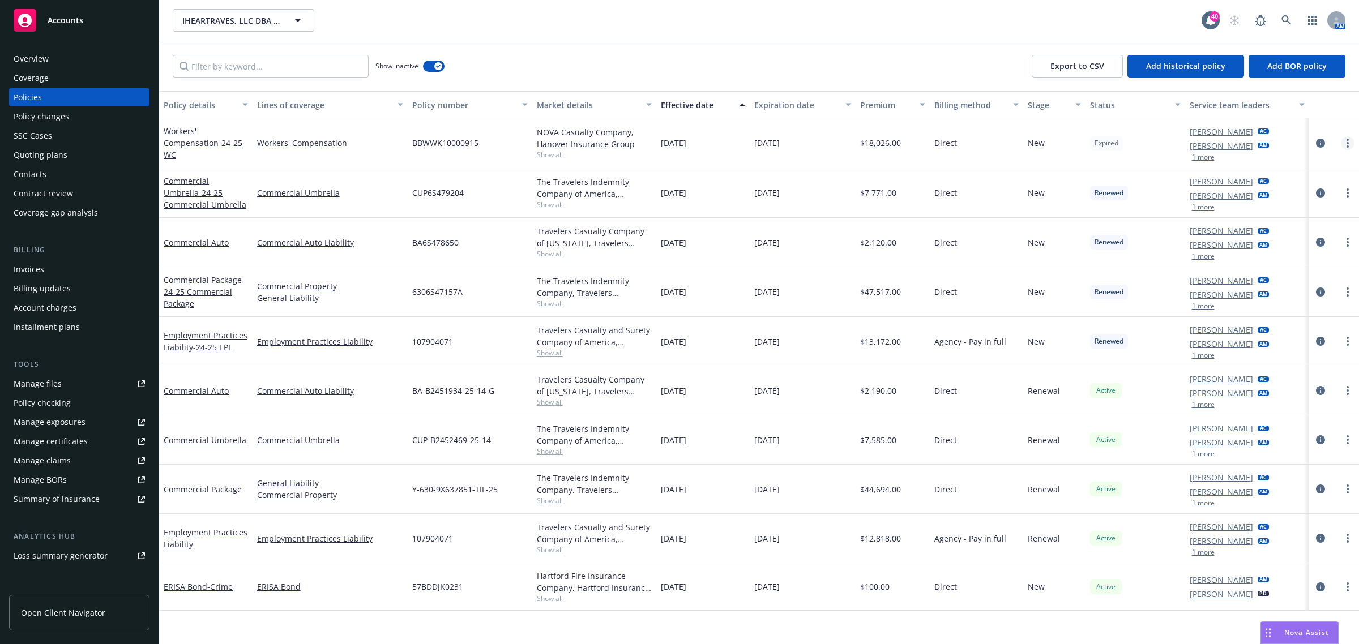
click at [1349, 144] on link "more" at bounding box center [1348, 143] width 14 height 14
click at [1296, 194] on link "Renew with incumbent" at bounding box center [1287, 189] width 133 height 23
select select "12"
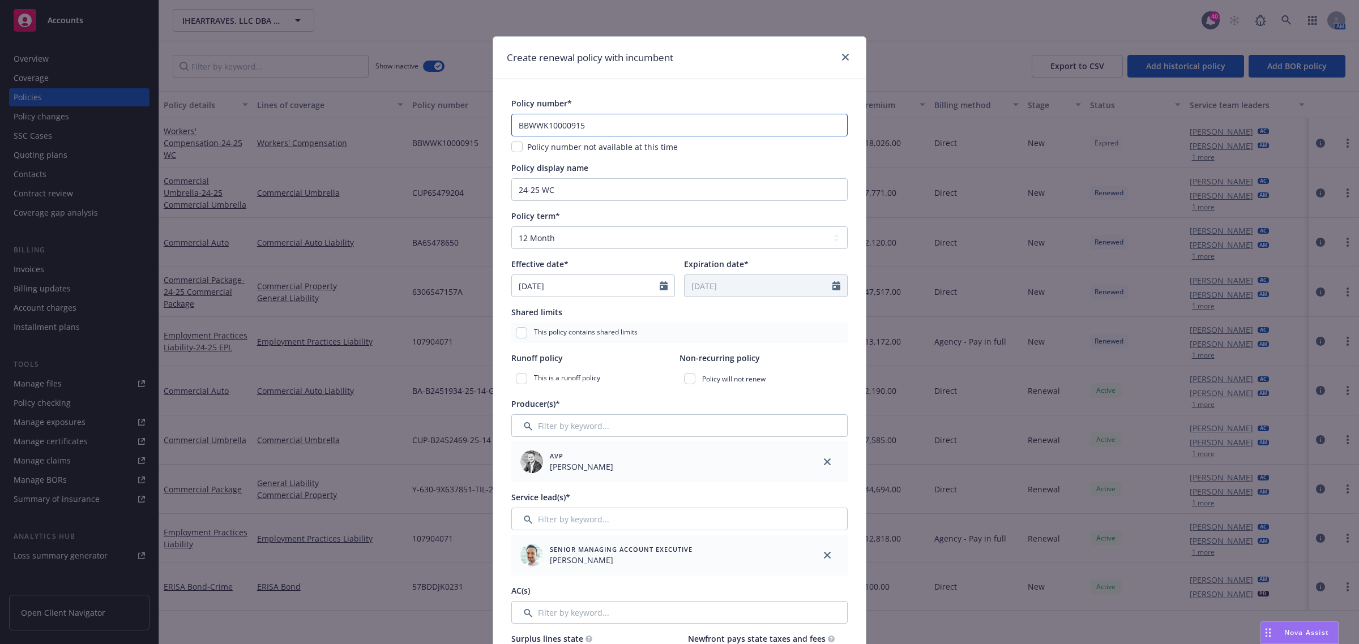
click at [570, 126] on input "BBWWK10000915" at bounding box center [679, 125] width 336 height 23
drag, startPoint x: 590, startPoint y: 126, endPoint x: 404, endPoint y: 125, distance: 186.3
click at [407, 126] on div "Create renewal policy with incumbent Policy number* BBWWK10000915 Policy number…" at bounding box center [679, 322] width 1359 height 644
paste input "57WE BV0DH0"
type input "57WE BV0DH0"
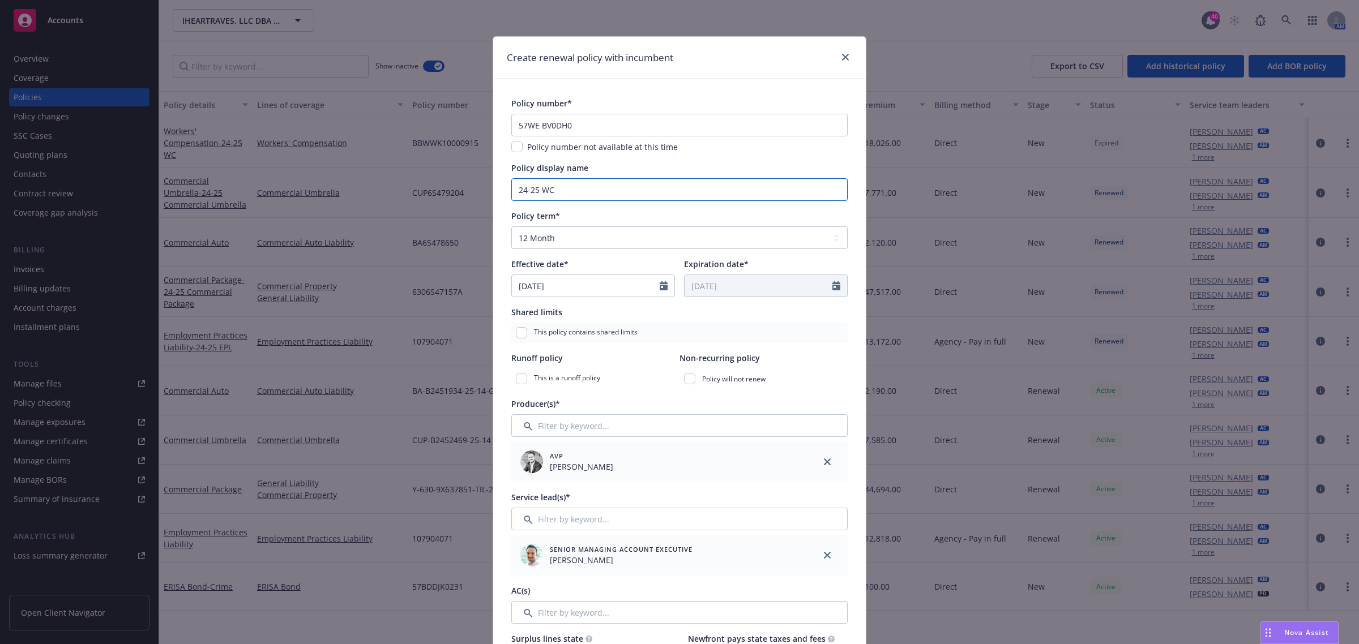
drag, startPoint x: 559, startPoint y: 195, endPoint x: 450, endPoint y: 193, distance: 108.8
click at [451, 193] on div "Create renewal policy with incumbent Policy number* 57WE BV0DH0 Policy number n…" at bounding box center [679, 322] width 1359 height 644
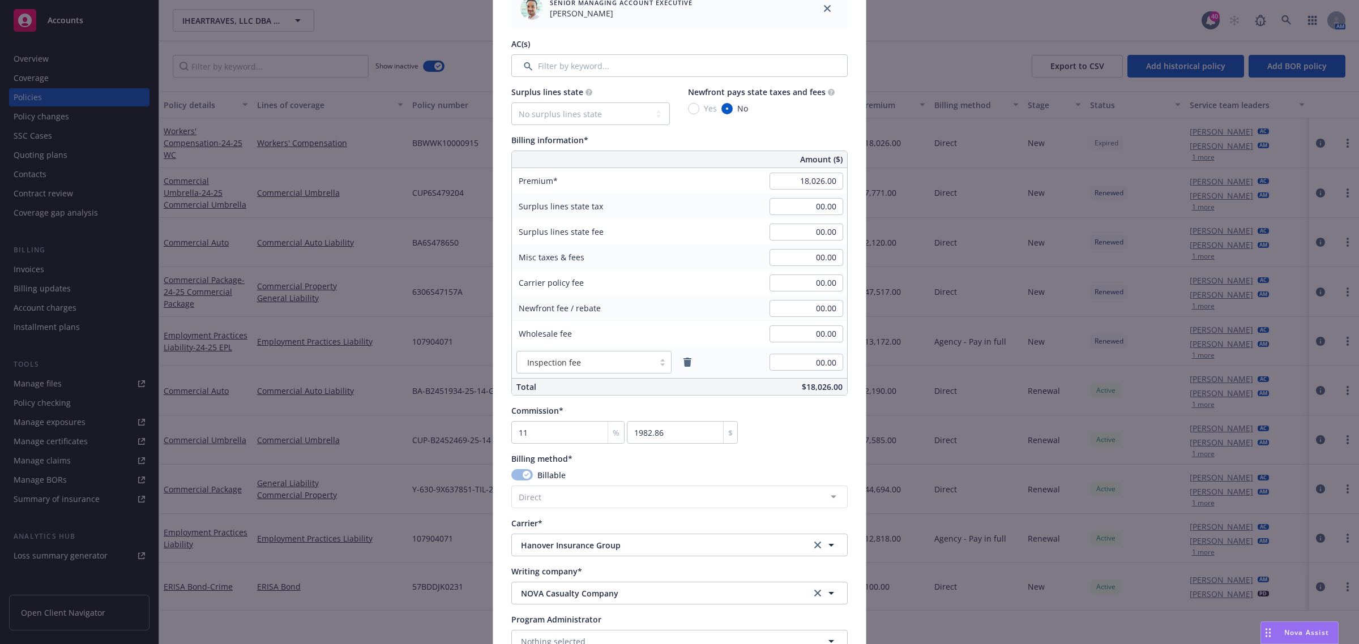
scroll to position [708, 0]
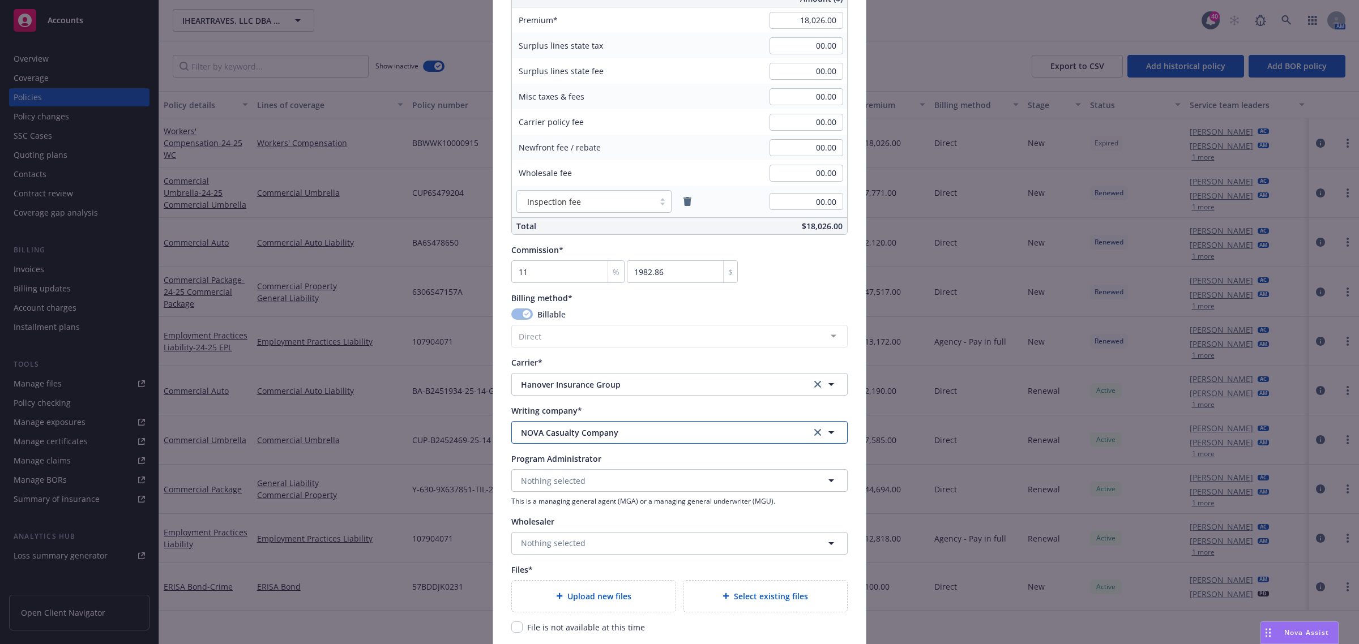
click at [827, 438] on icon "button" at bounding box center [831, 433] width 14 height 14
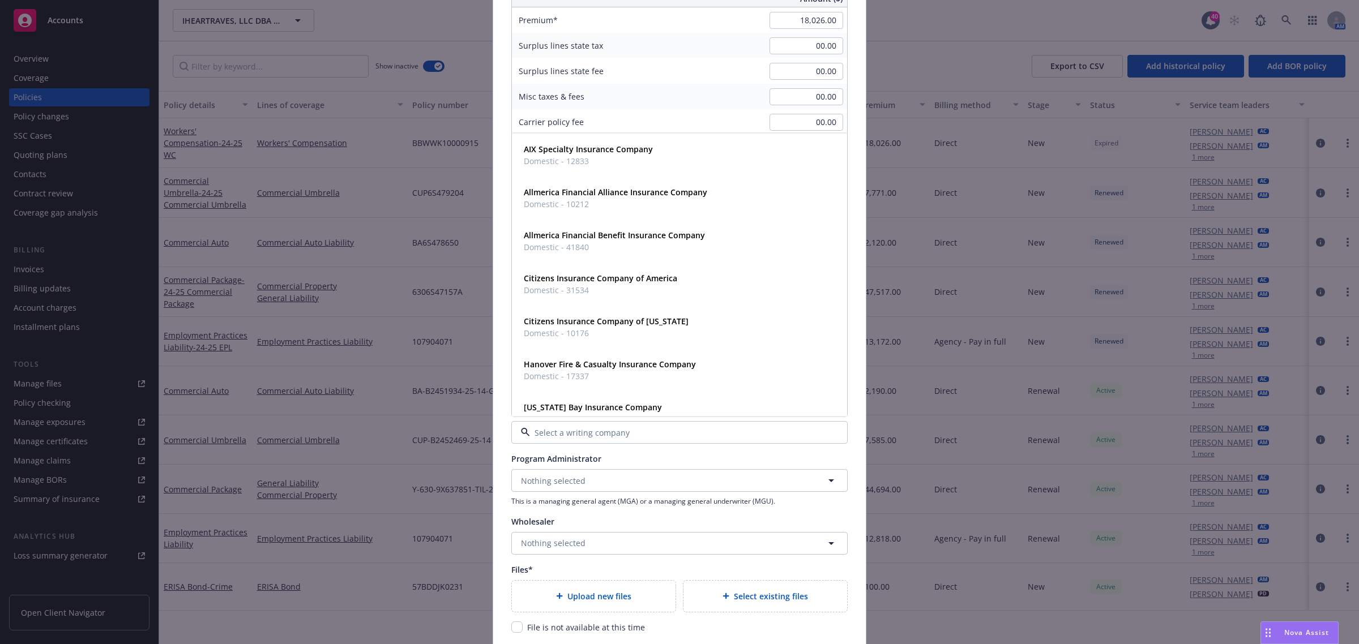
click at [760, 442] on div at bounding box center [679, 432] width 336 height 23
click at [748, 470] on button "Nothing selected" at bounding box center [679, 480] width 336 height 23
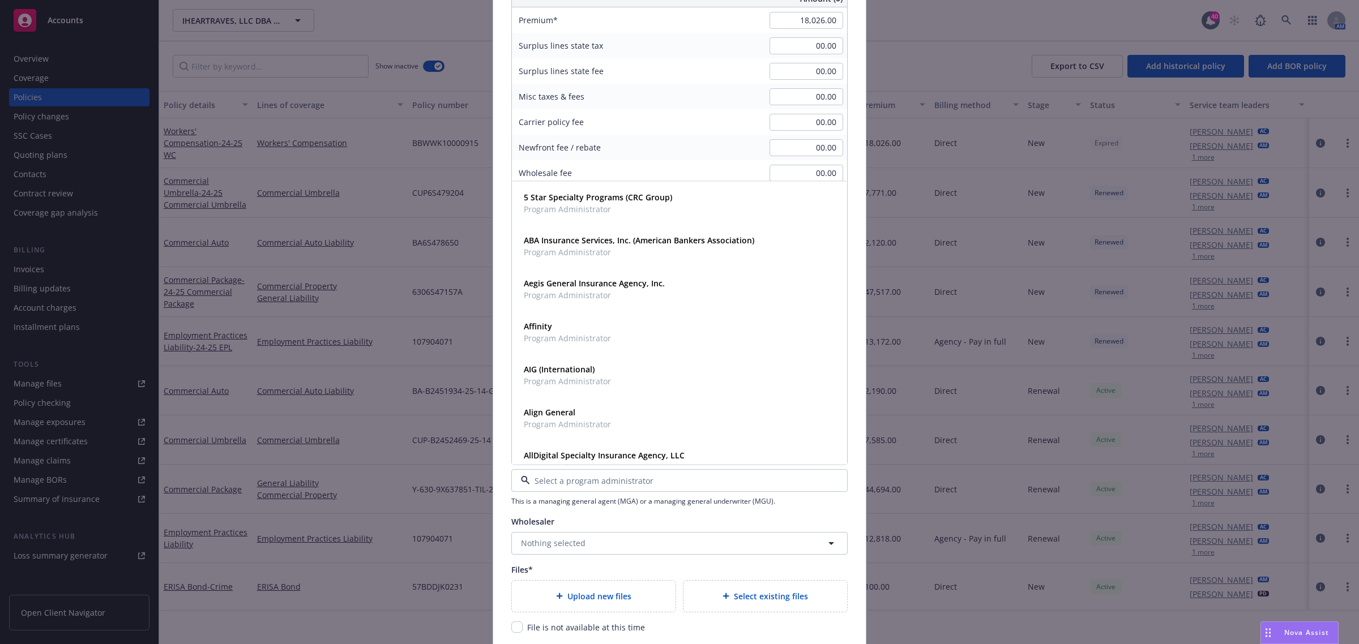
click at [575, 525] on div "Wholesaler" at bounding box center [679, 522] width 336 height 12
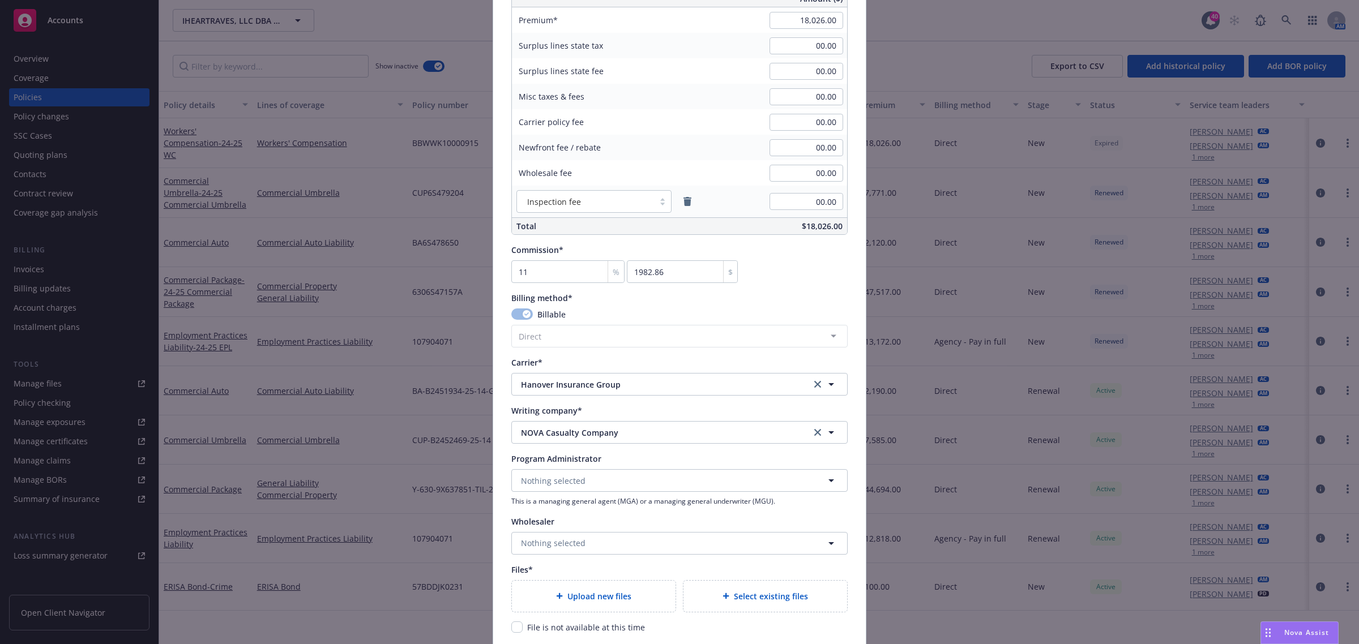
click at [814, 384] on icon "clear selection" at bounding box center [817, 384] width 7 height 7
click at [615, 437] on button "Nothing selected" at bounding box center [679, 432] width 336 height 23
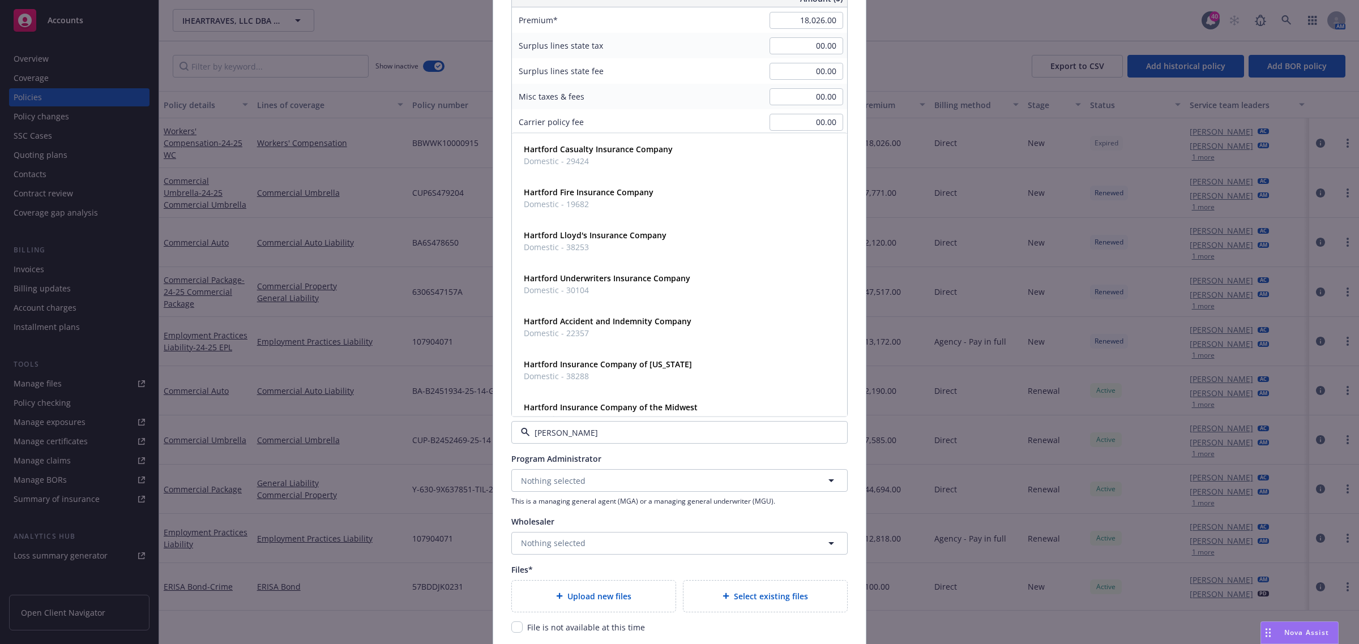
type input "hartf"
click at [606, 155] on span "Hartford Casualty Insurance Company" at bounding box center [598, 149] width 149 height 12
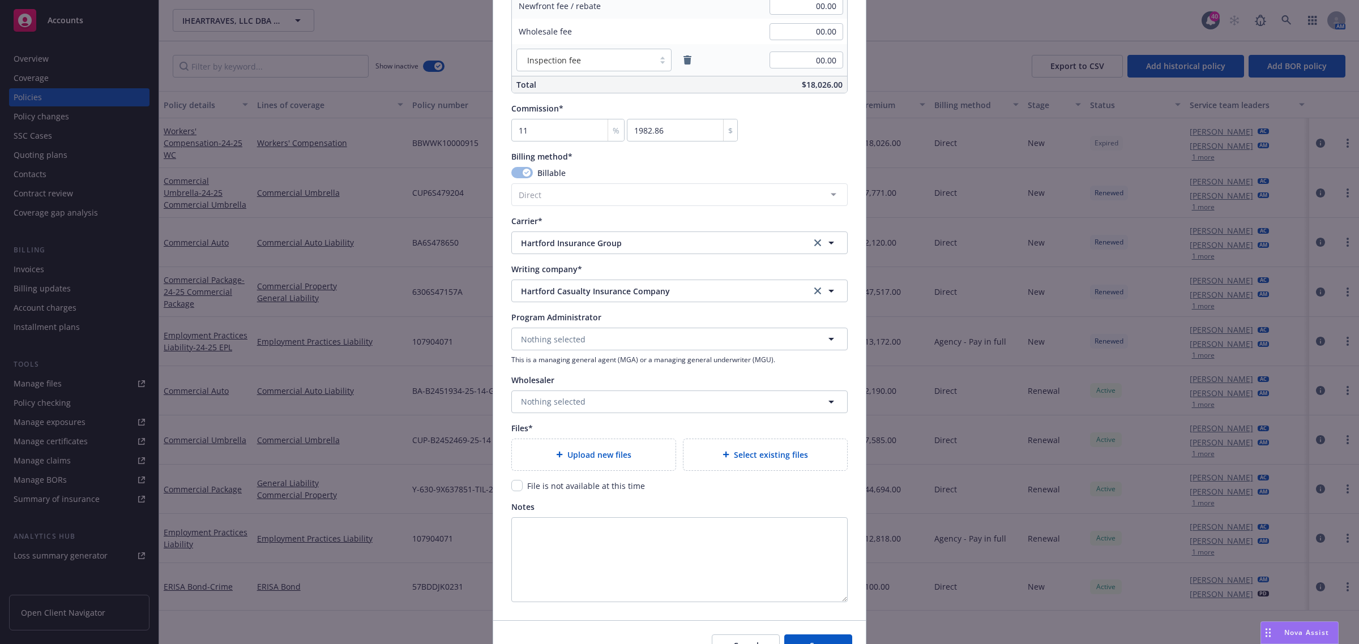
scroll to position [913, 0]
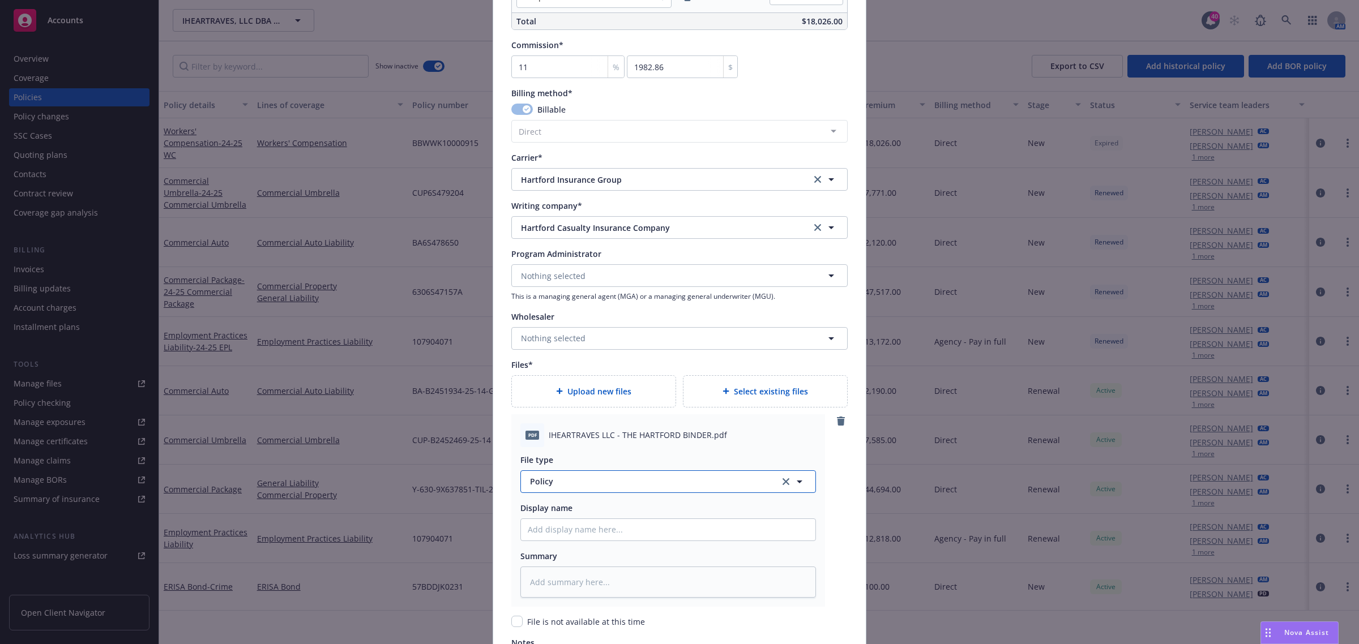
click at [559, 479] on span "Policy" at bounding box center [648, 482] width 237 height 12
type input "b"
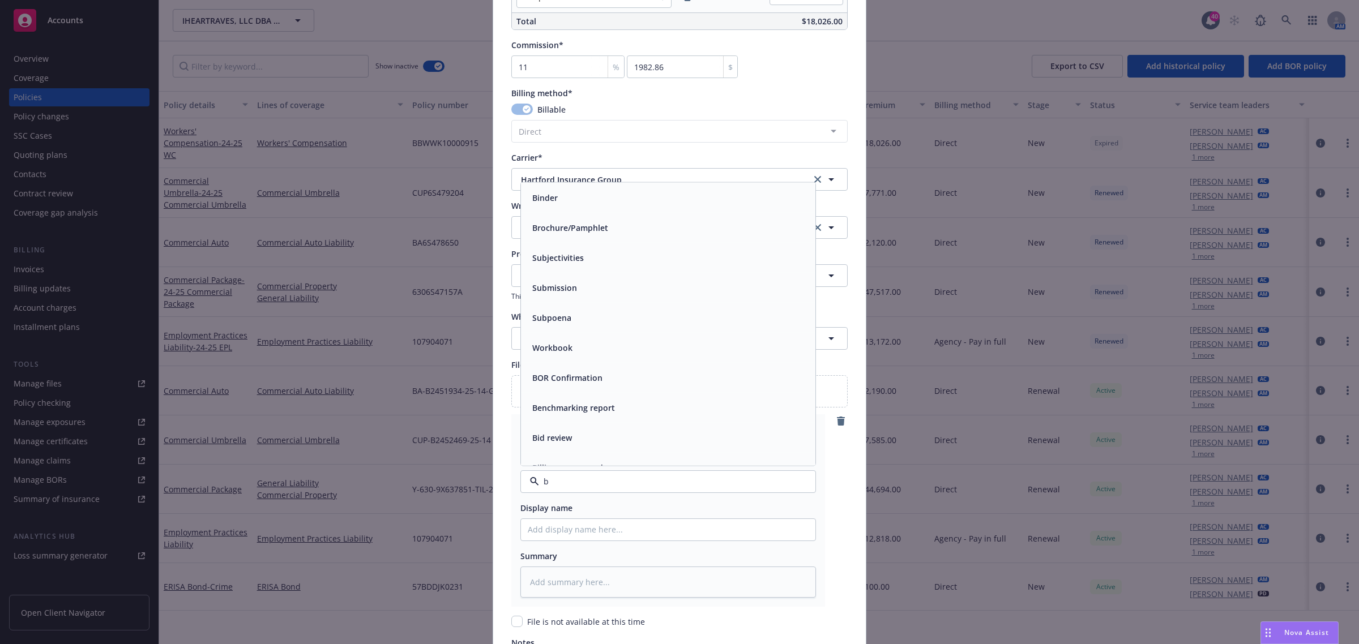
click at [590, 200] on div "Binder" at bounding box center [668, 197] width 281 height 16
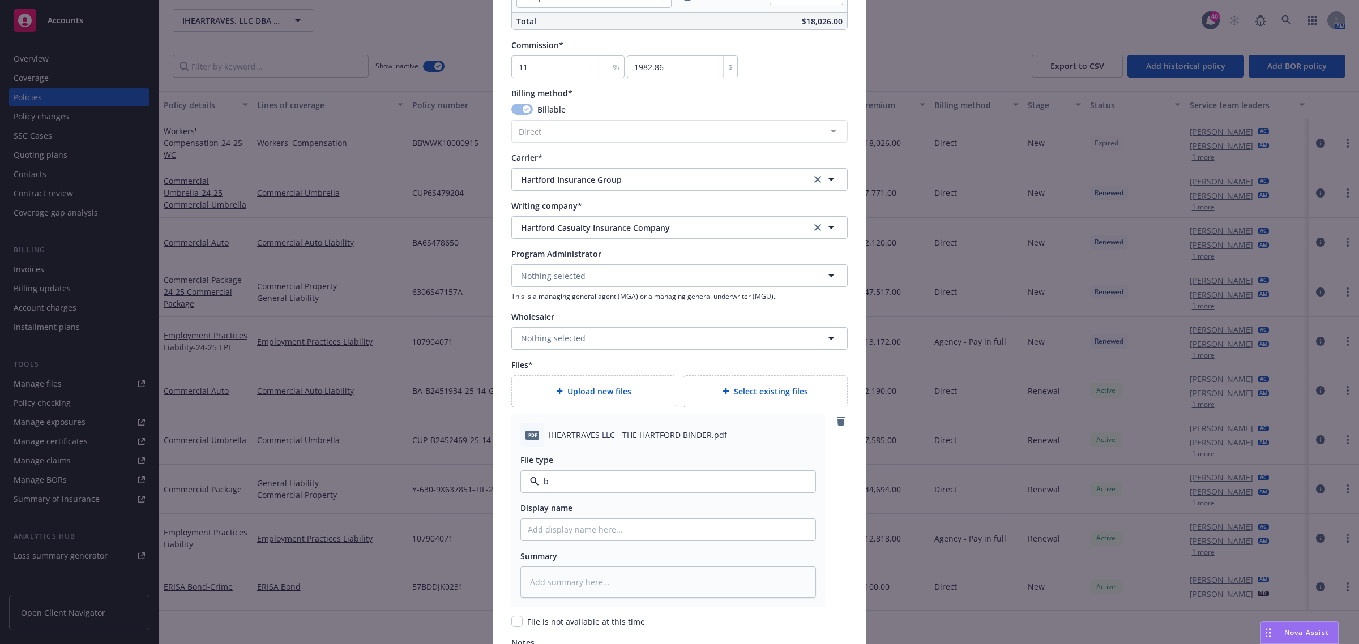
type textarea "x"
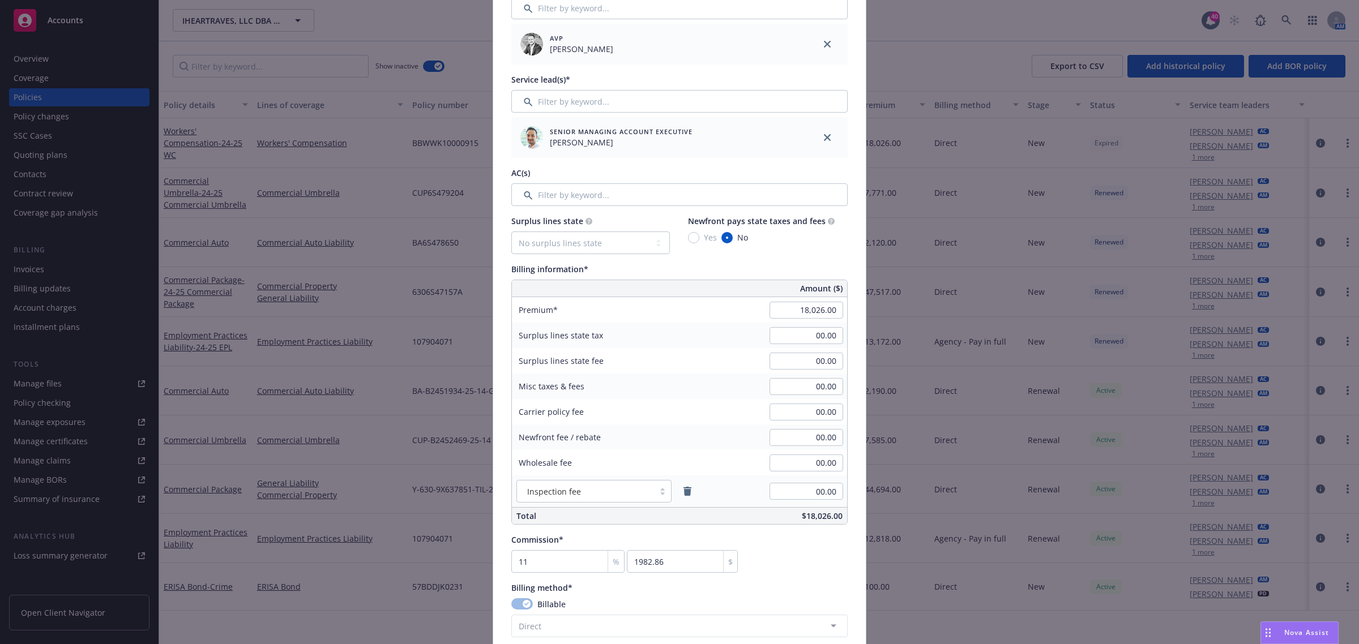
scroll to position [417, 0]
click at [830, 313] on input "18,026.00" at bounding box center [806, 310] width 74 height 17
type input "13,372.00"
type input "1470.92"
type textarea "x"
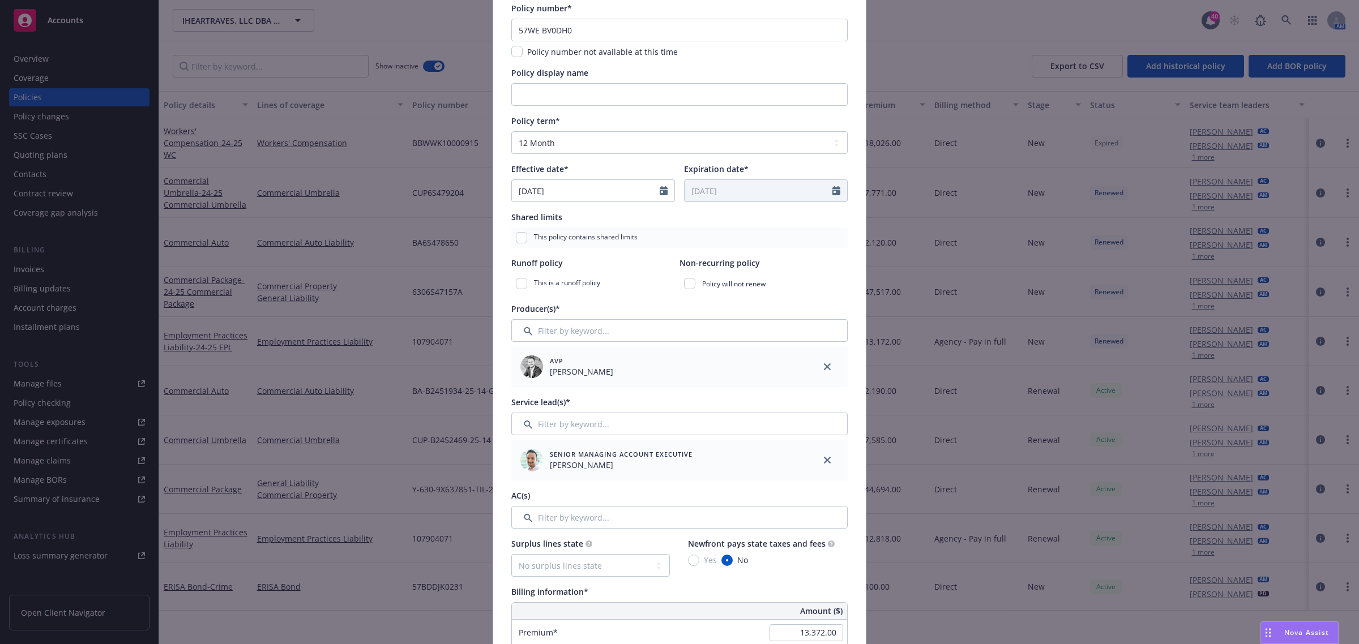
scroll to position [0, 0]
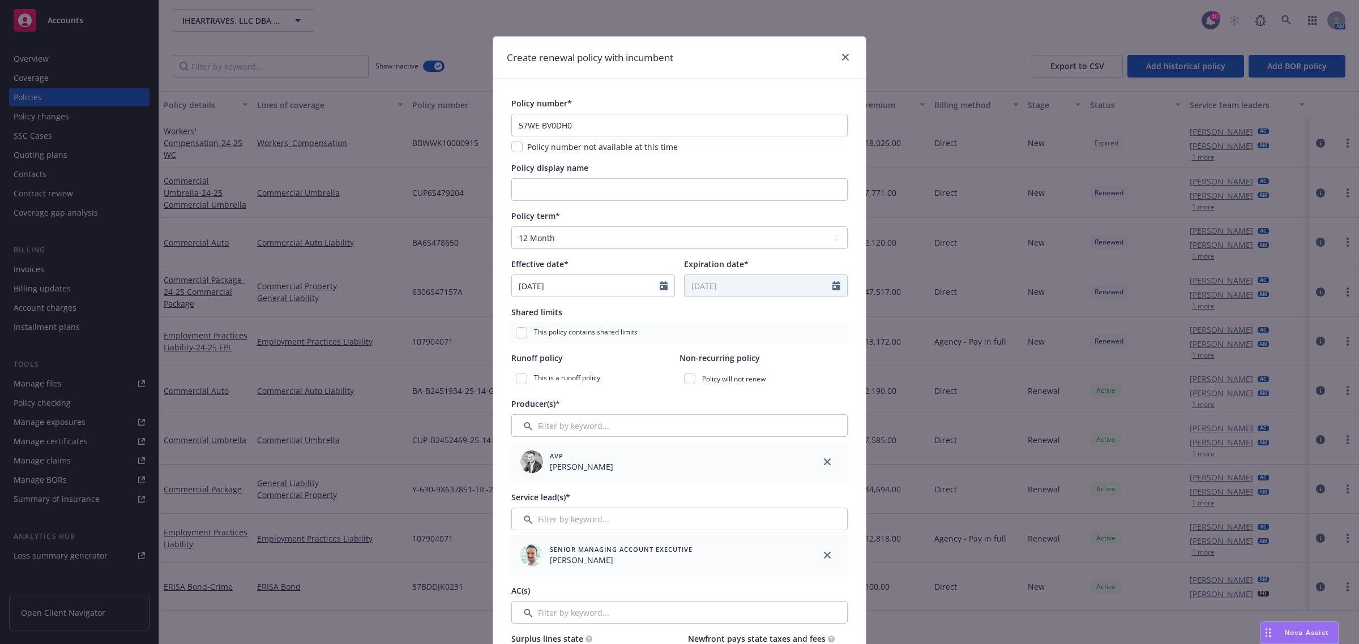
click at [516, 163] on span "Policy display name" at bounding box center [549, 168] width 77 height 11
click at [516, 178] on input "Policy display name" at bounding box center [679, 189] width 336 height 23
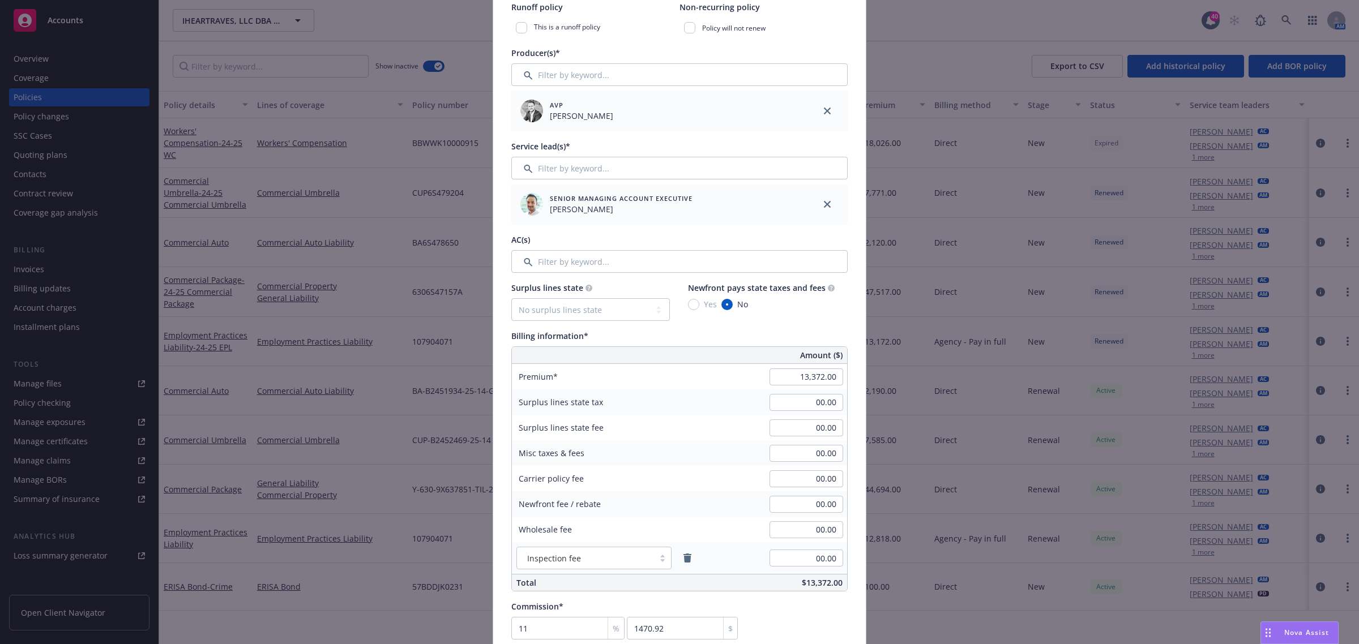
scroll to position [354, 0]
click at [533, 615] on input "11" at bounding box center [567, 625] width 113 height 23
type input "1"
type input "133.72"
type textarea "x"
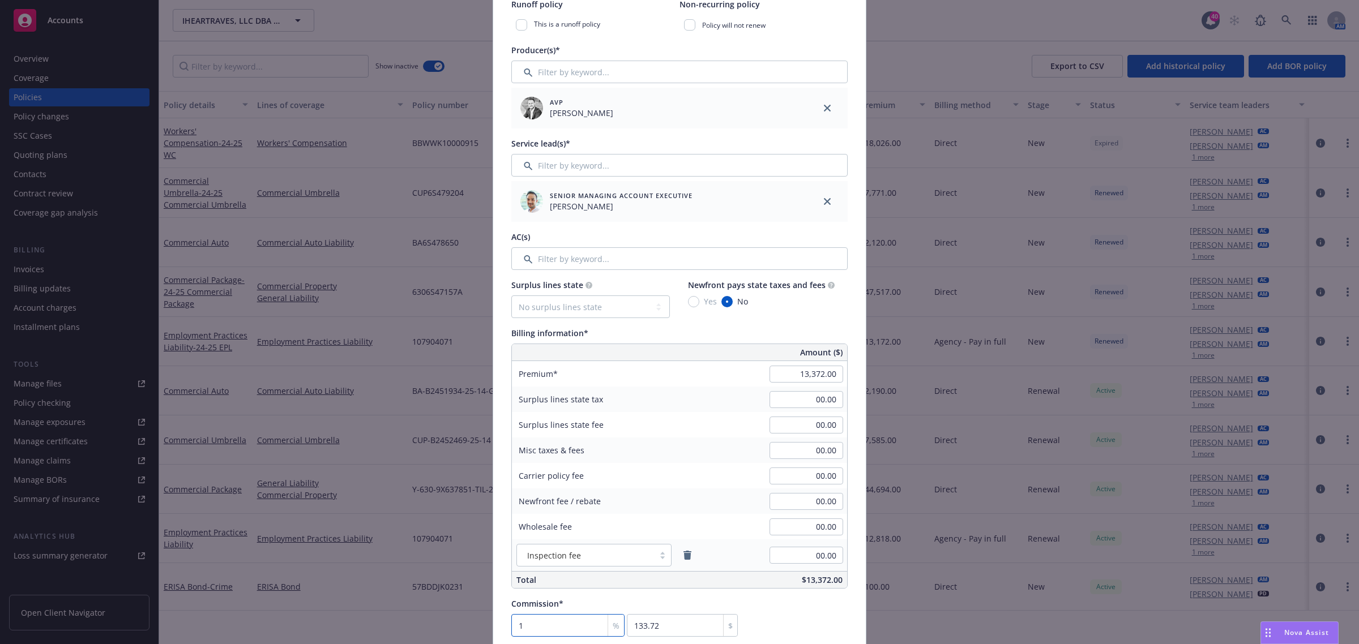
type input "10"
type input "1337.2"
type textarea "x"
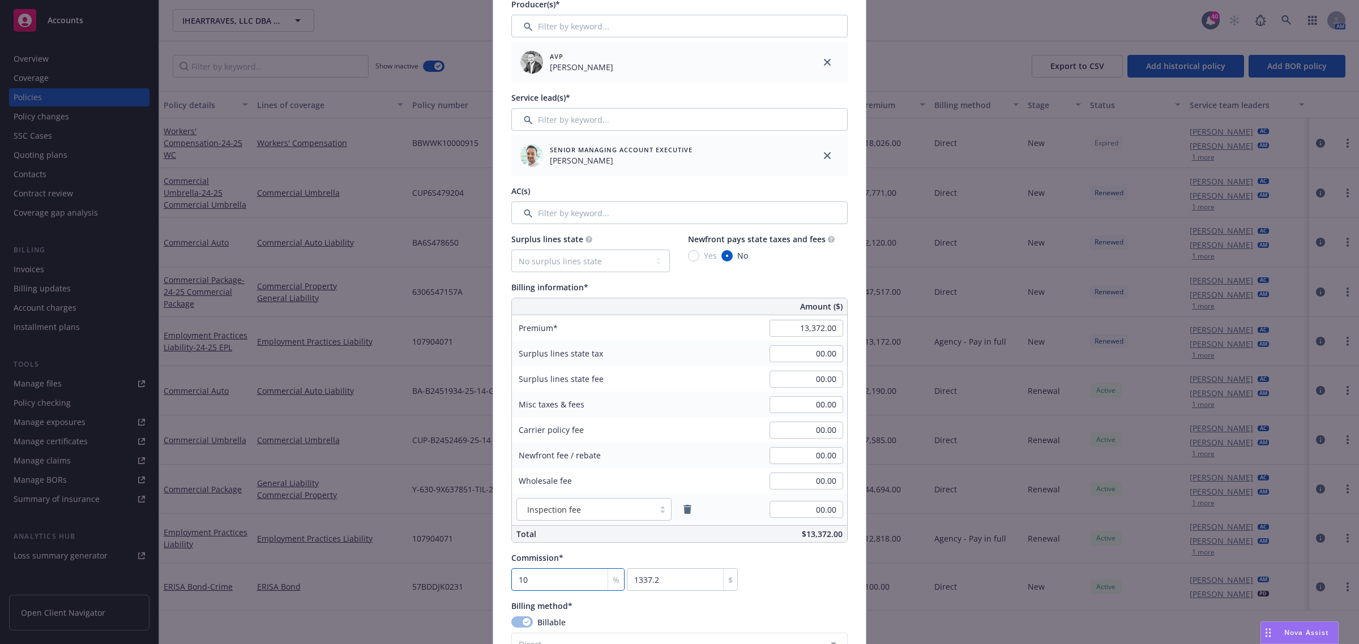
scroll to position [425, 0]
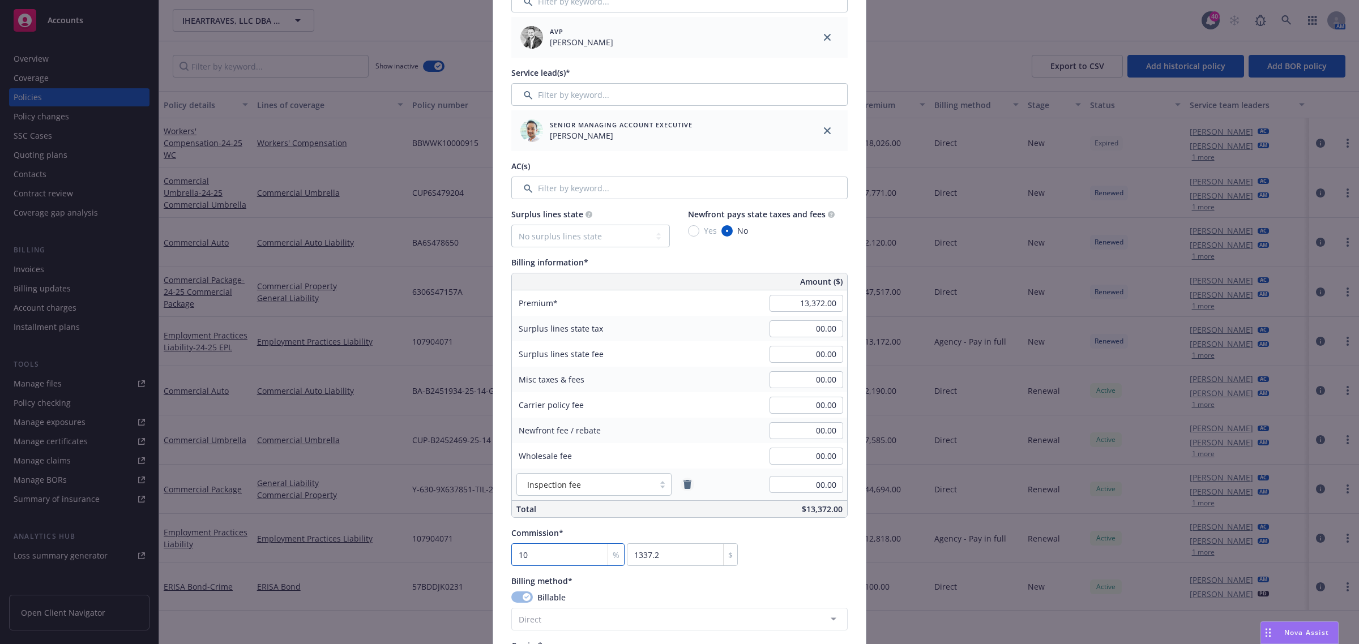
type input "10"
click at [684, 478] on link "remove" at bounding box center [688, 485] width 14 height 14
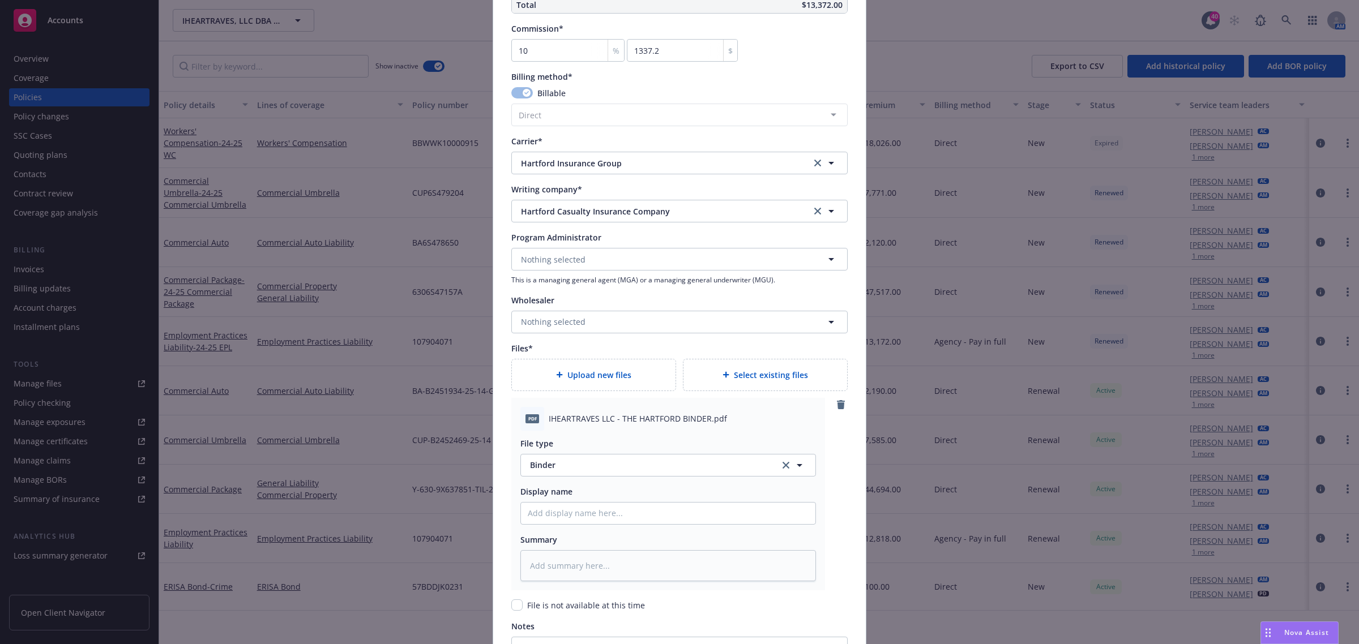
scroll to position [1103, 0]
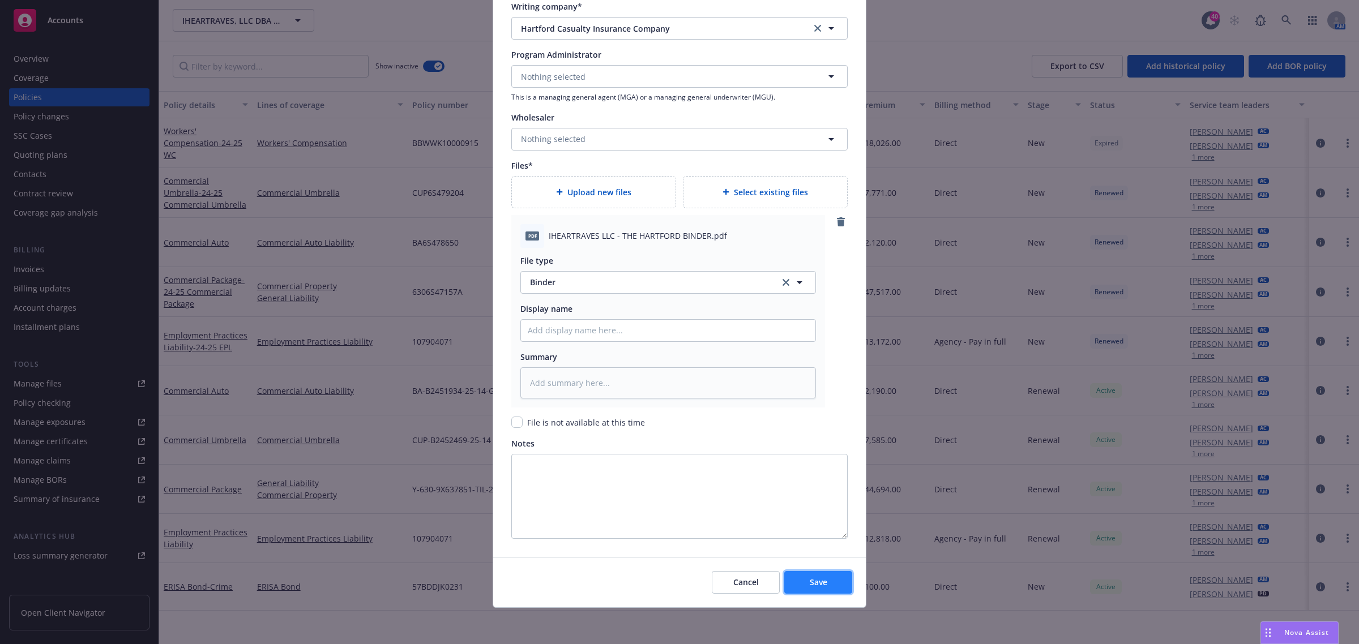
click at [813, 586] on span "Save" at bounding box center [819, 582] width 18 height 11
type textarea "x"
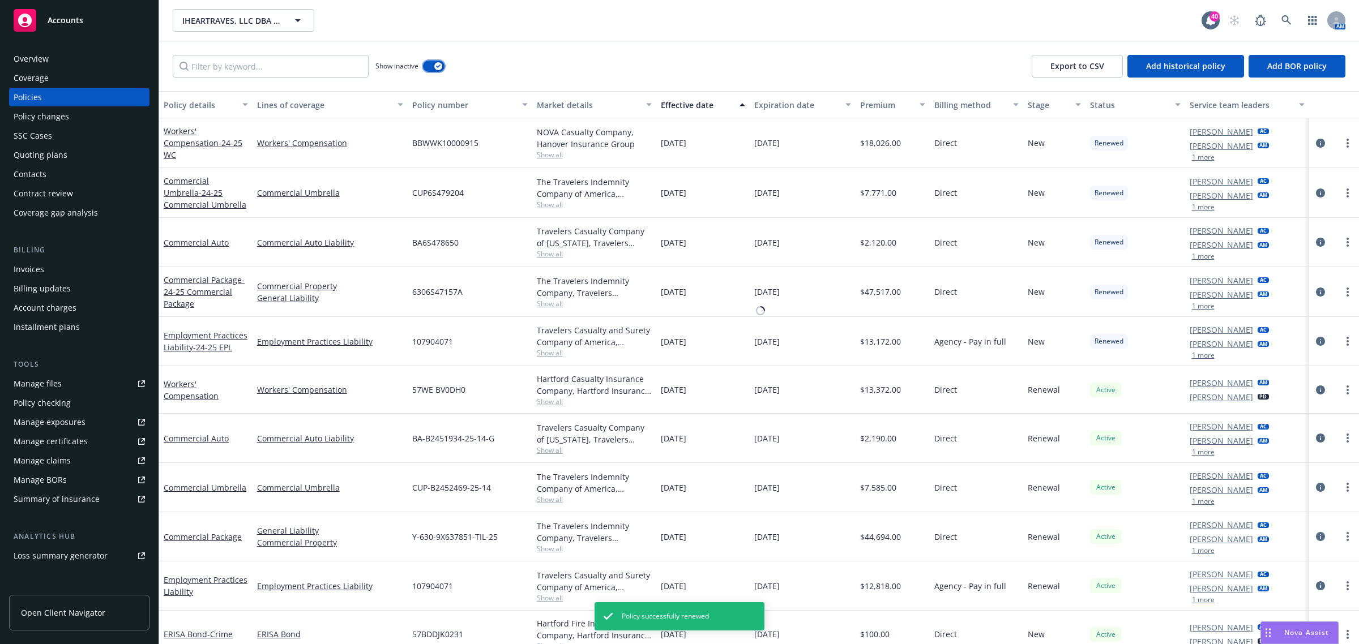
click at [440, 66] on div "IHEARTRAVES, LLC DBA The Emazing Group DBA INTO THE AM IHEARTRAVES, LLC DBA The…" at bounding box center [759, 322] width 1200 height 644
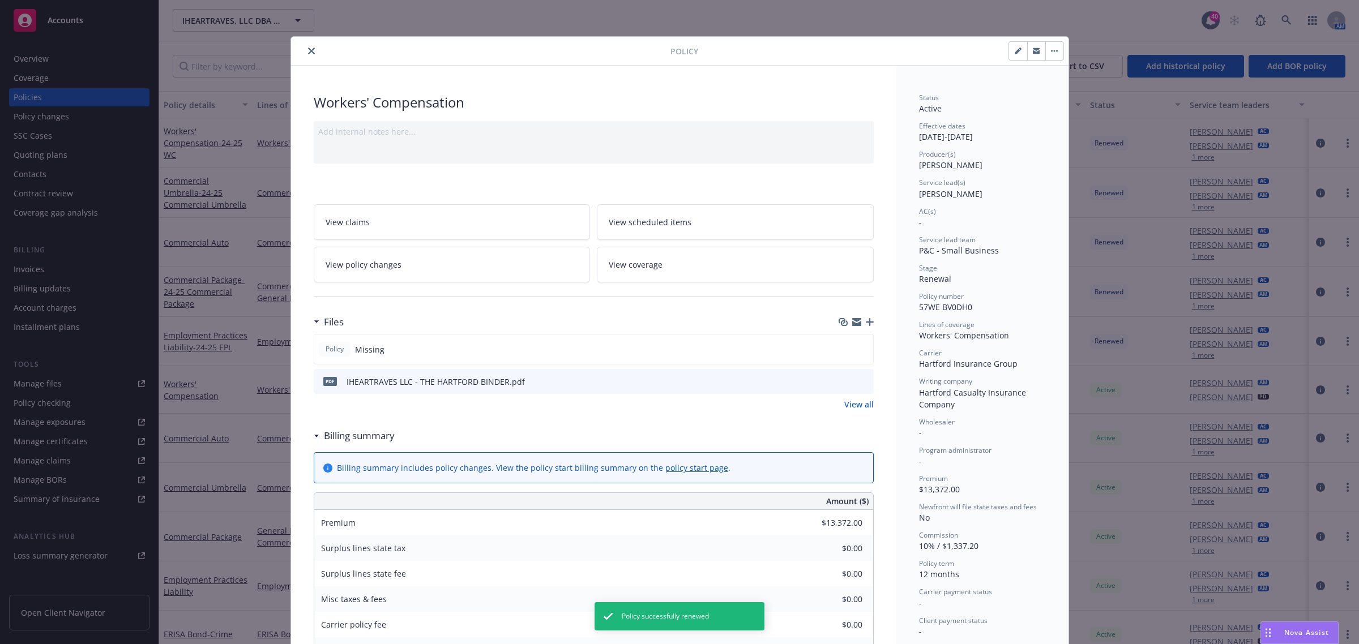
click at [307, 46] on button "close" at bounding box center [312, 51] width 14 height 14
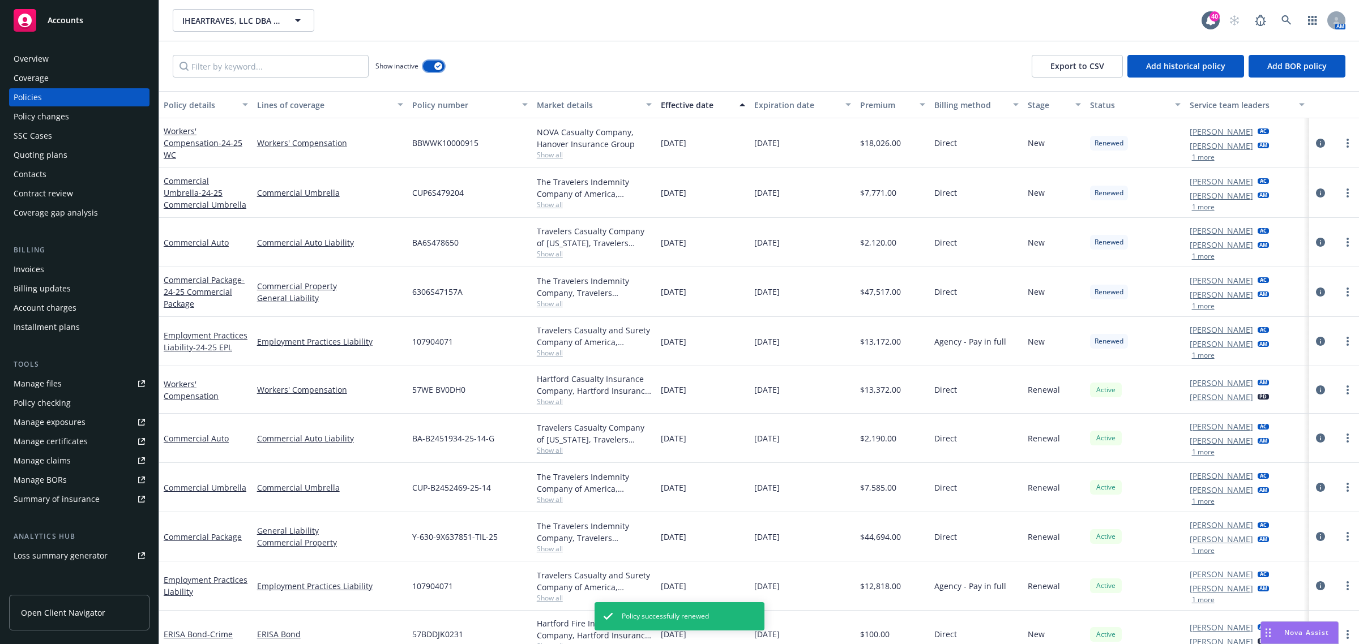
click at [442, 69] on button "button" at bounding box center [434, 66] width 22 height 11
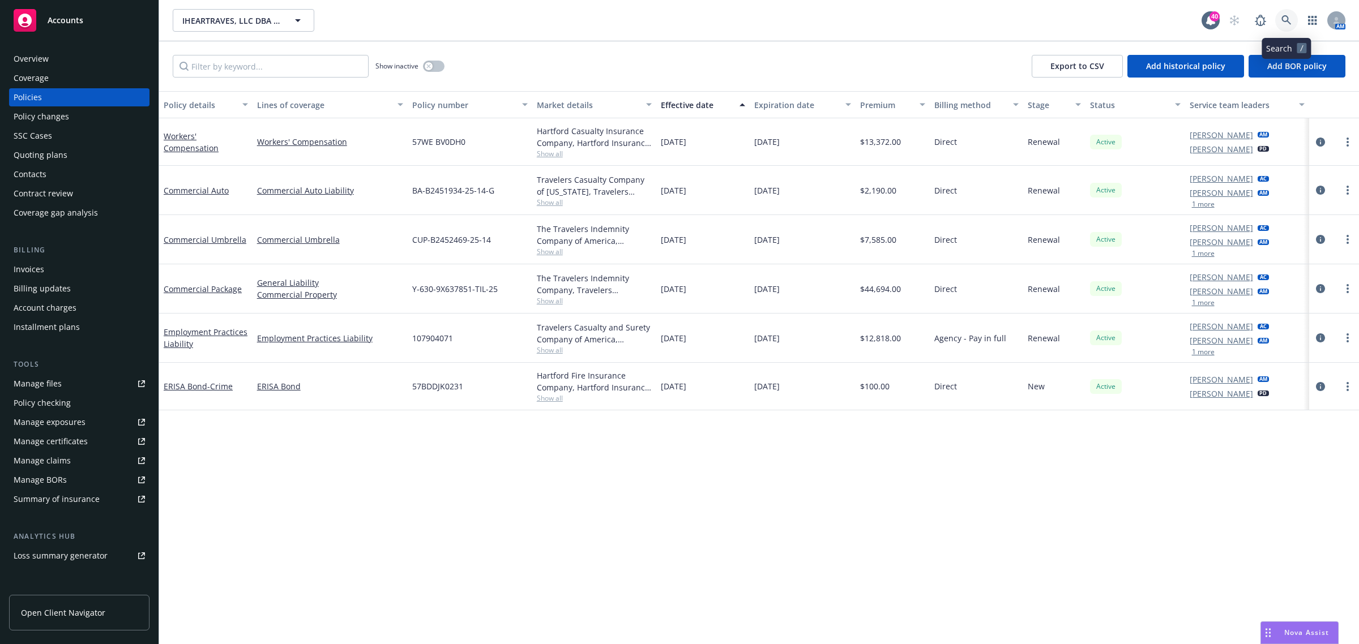
click at [1297, 17] on link at bounding box center [1286, 20] width 23 height 23
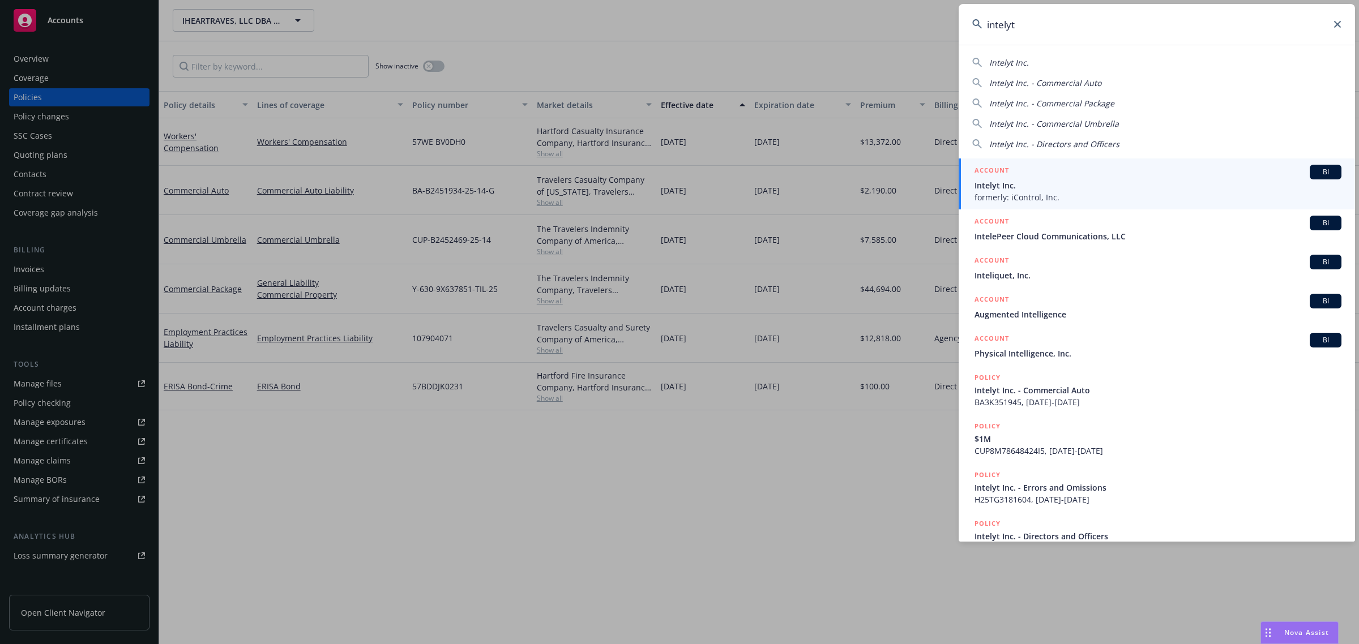
type input "intelyt"
click at [1046, 183] on span "Intelyt Inc." at bounding box center [1157, 185] width 367 height 12
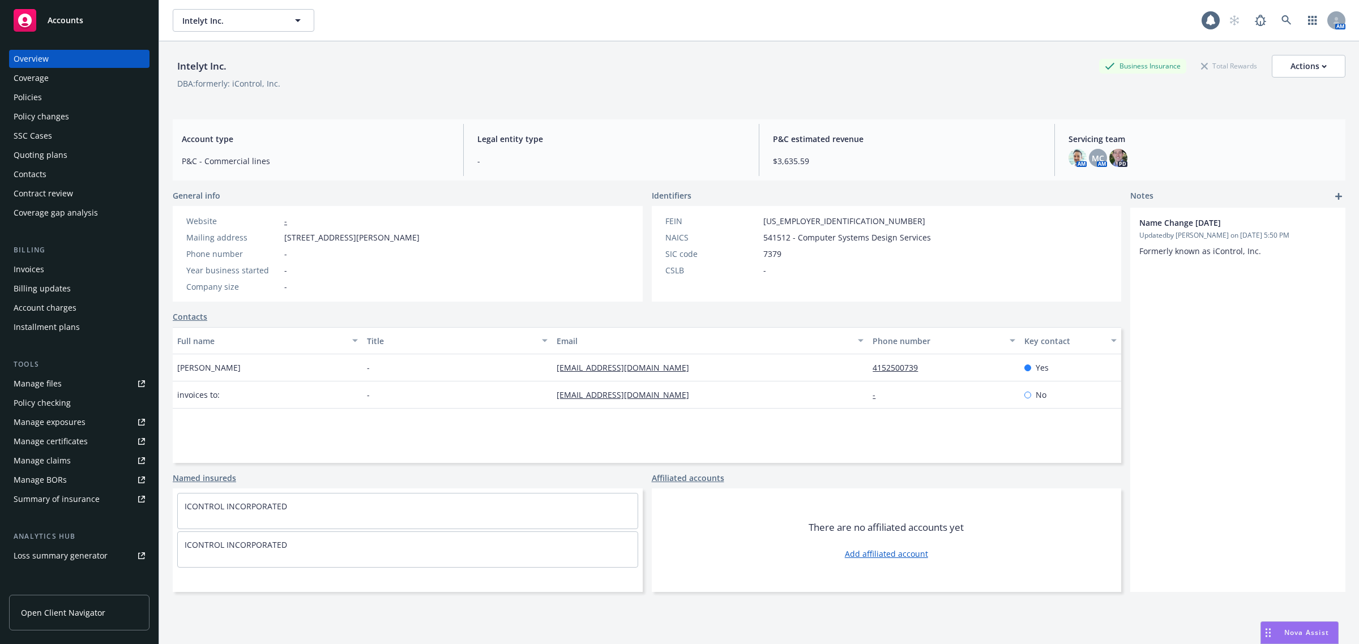
click at [59, 269] on div "Invoices" at bounding box center [79, 269] width 131 height 18
